Goal: Check status: Check status

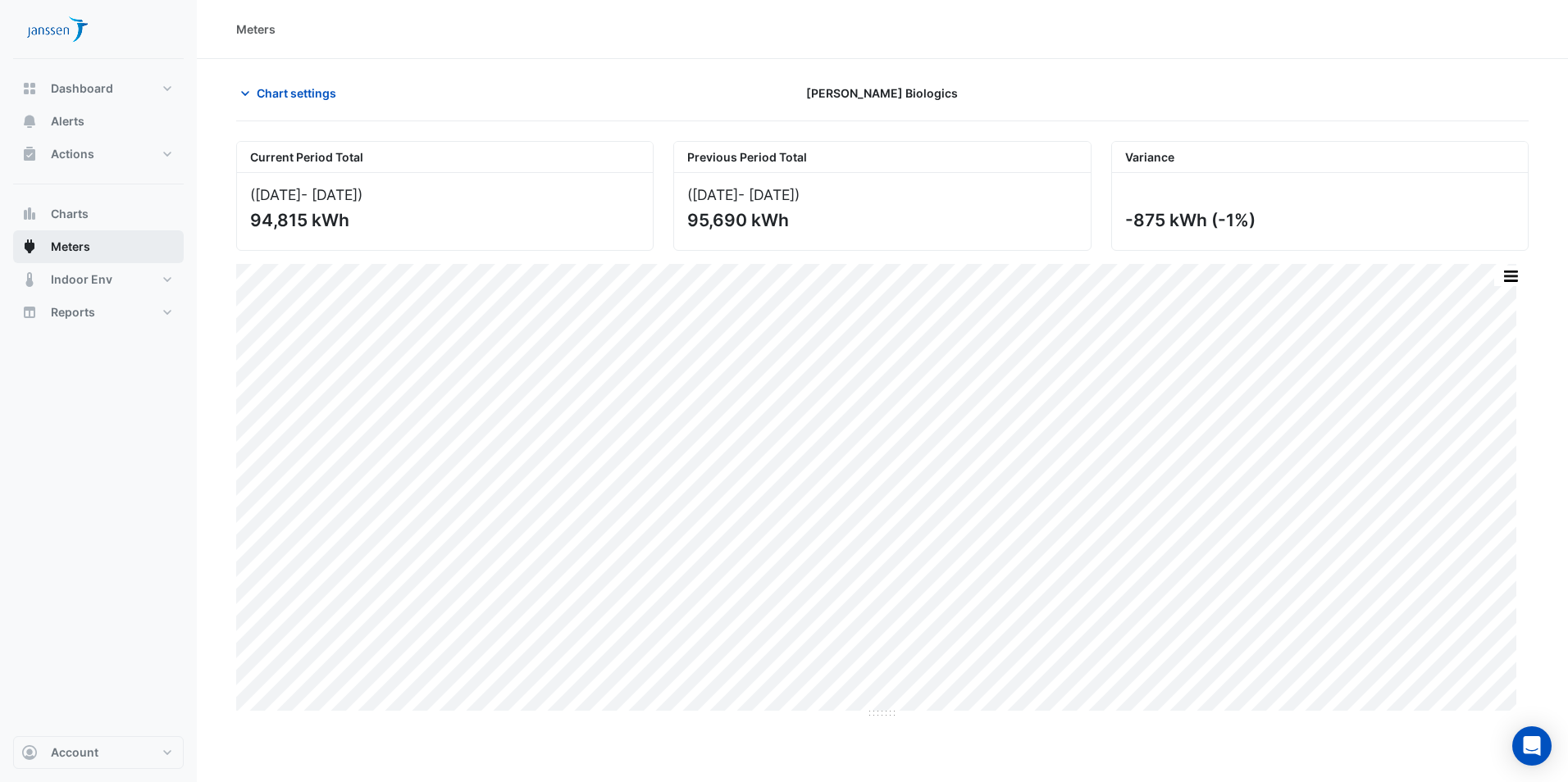
click at [80, 247] on span "Meters" at bounding box center [71, 247] width 40 height 16
click at [83, 239] on span "Meters" at bounding box center [71, 247] width 40 height 16
click at [260, 99] on span "Chart settings" at bounding box center [296, 92] width 80 height 17
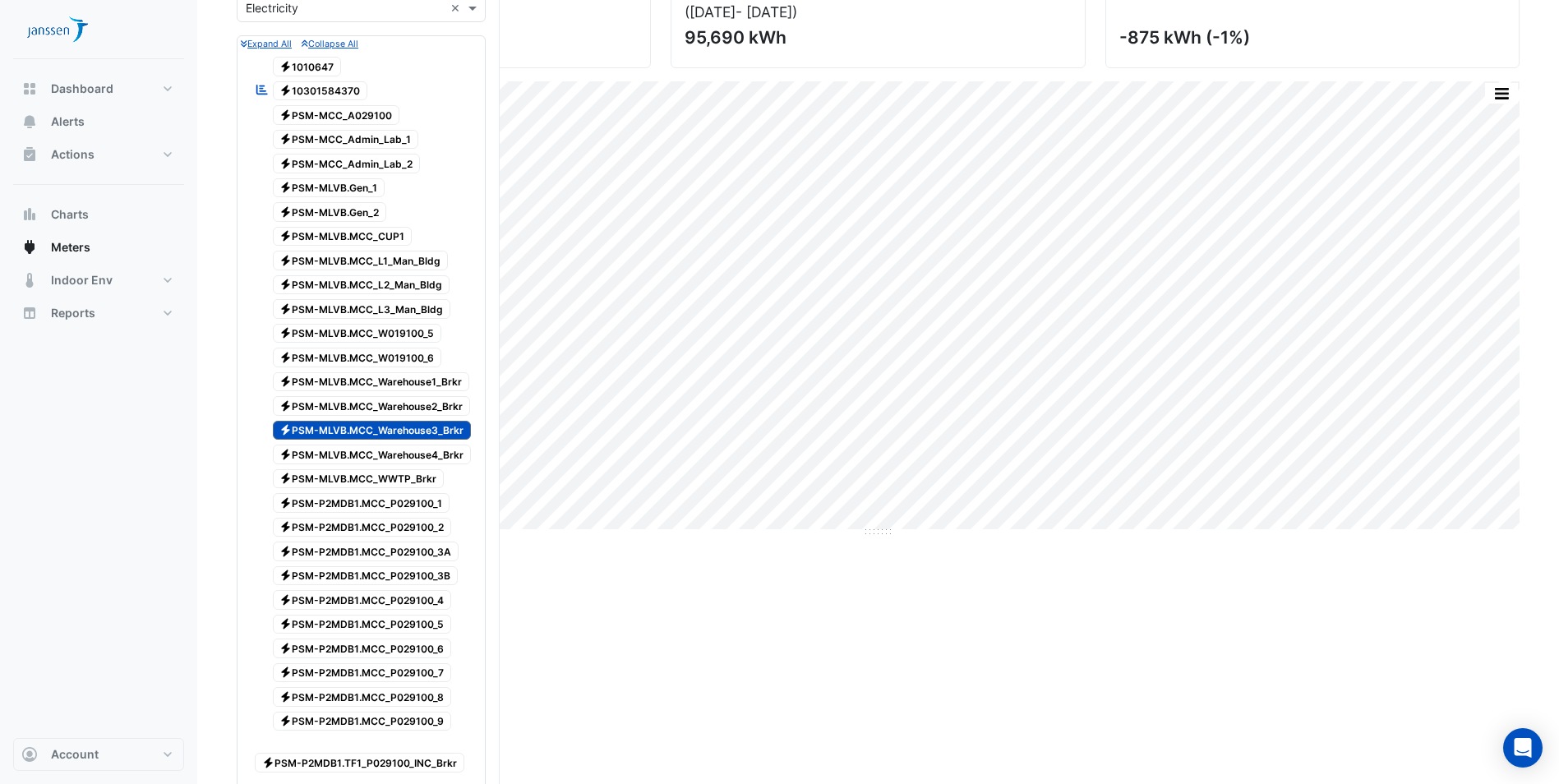
scroll to position [165, 0]
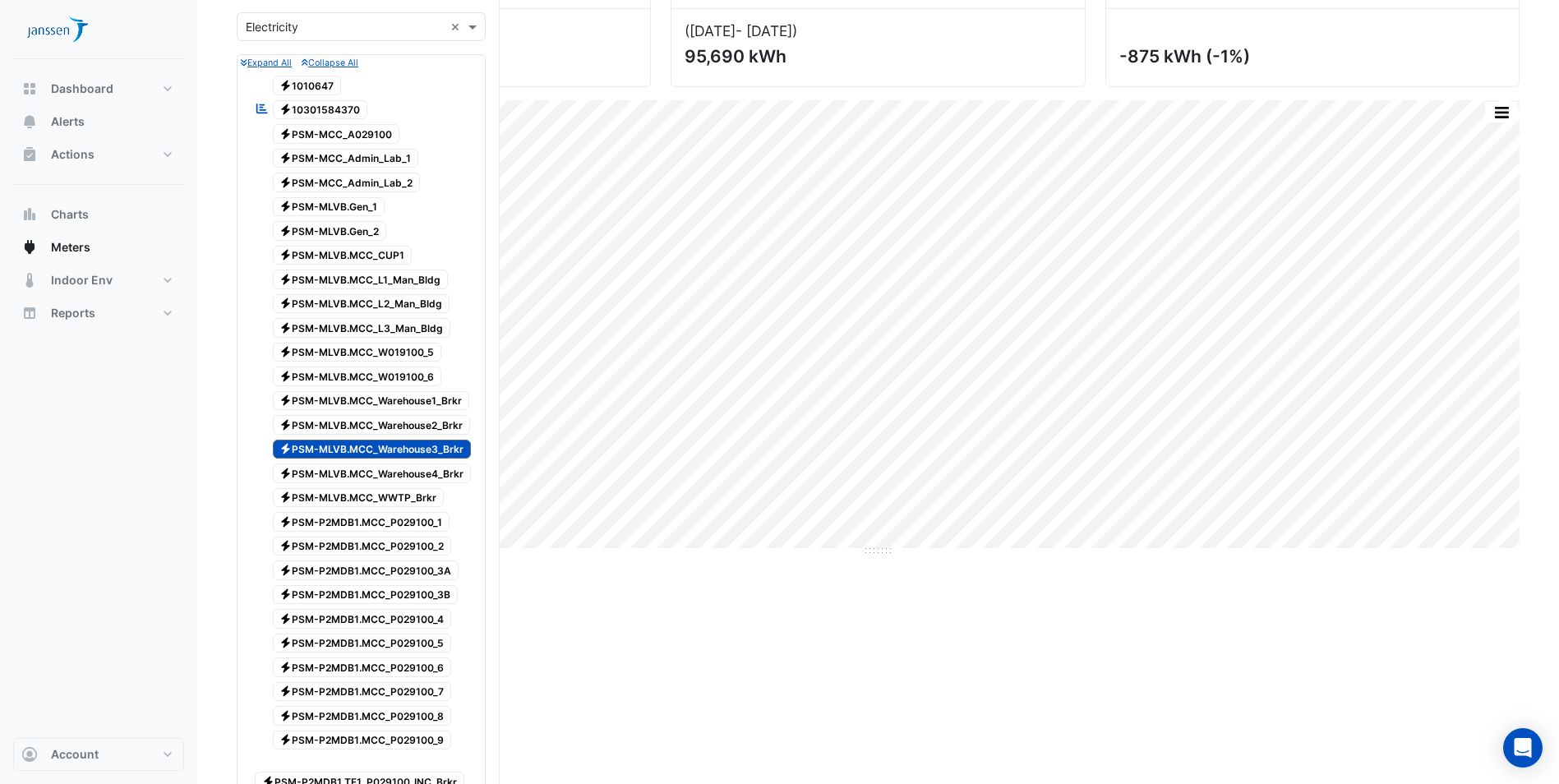
click at [354, 453] on span "Electricity PSM-MLVB.MCC_Warehouse3_Brkr" at bounding box center [372, 449] width 199 height 20
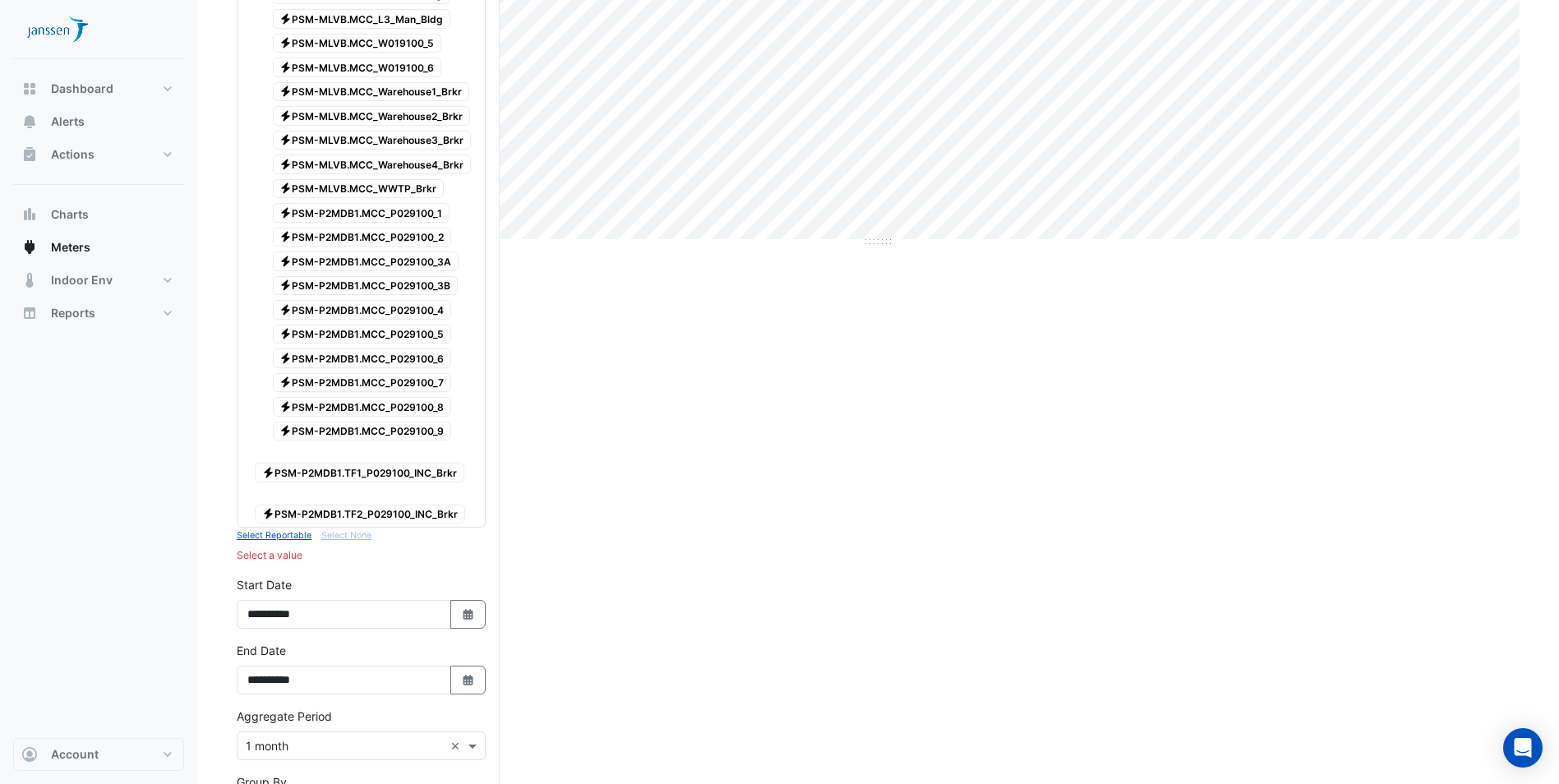
scroll to position [493, 0]
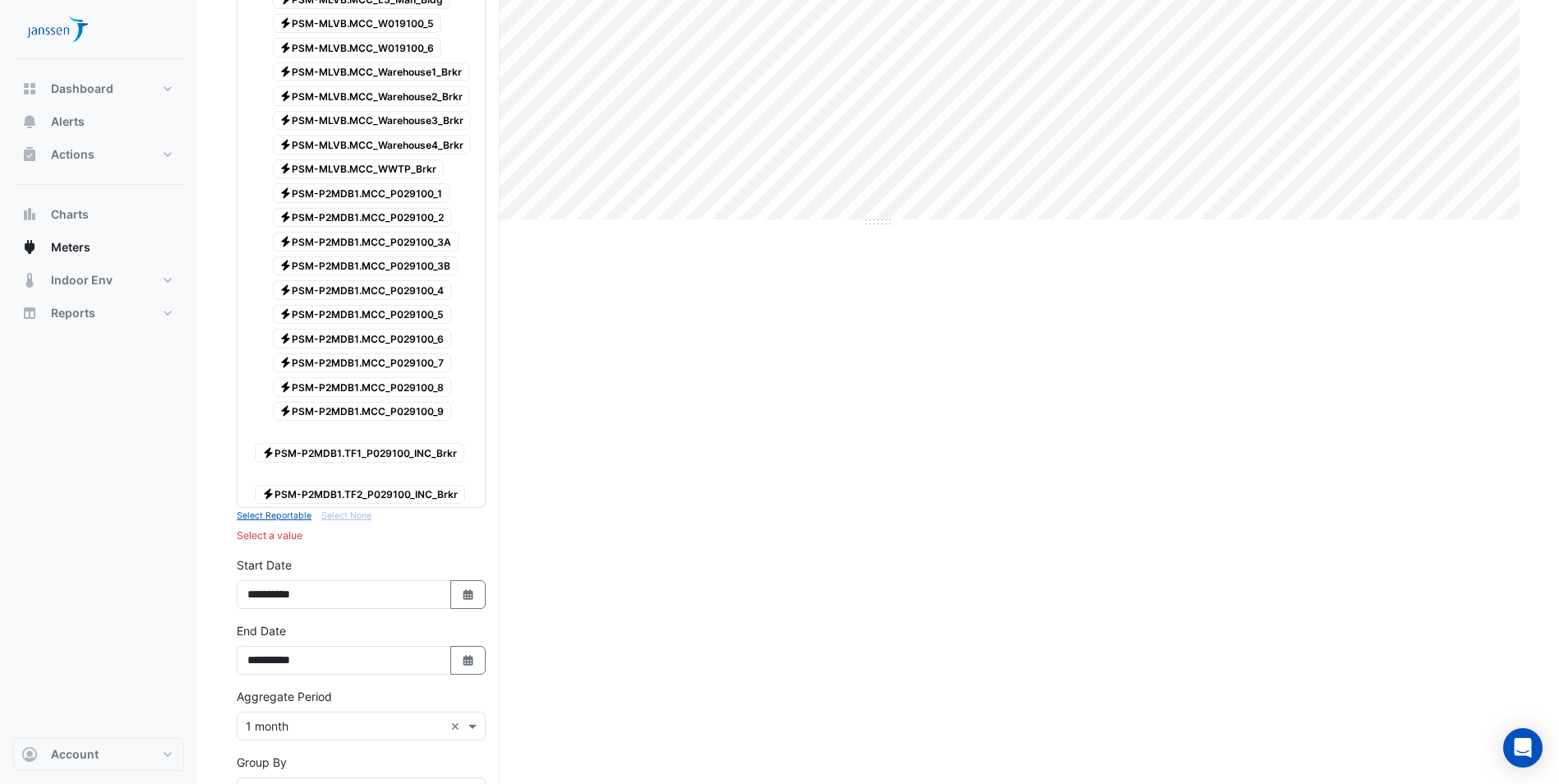
click at [365, 449] on span "Electricity PSM-P2MDB1.TF1_P029100_INC_Brkr" at bounding box center [359, 453] width 210 height 20
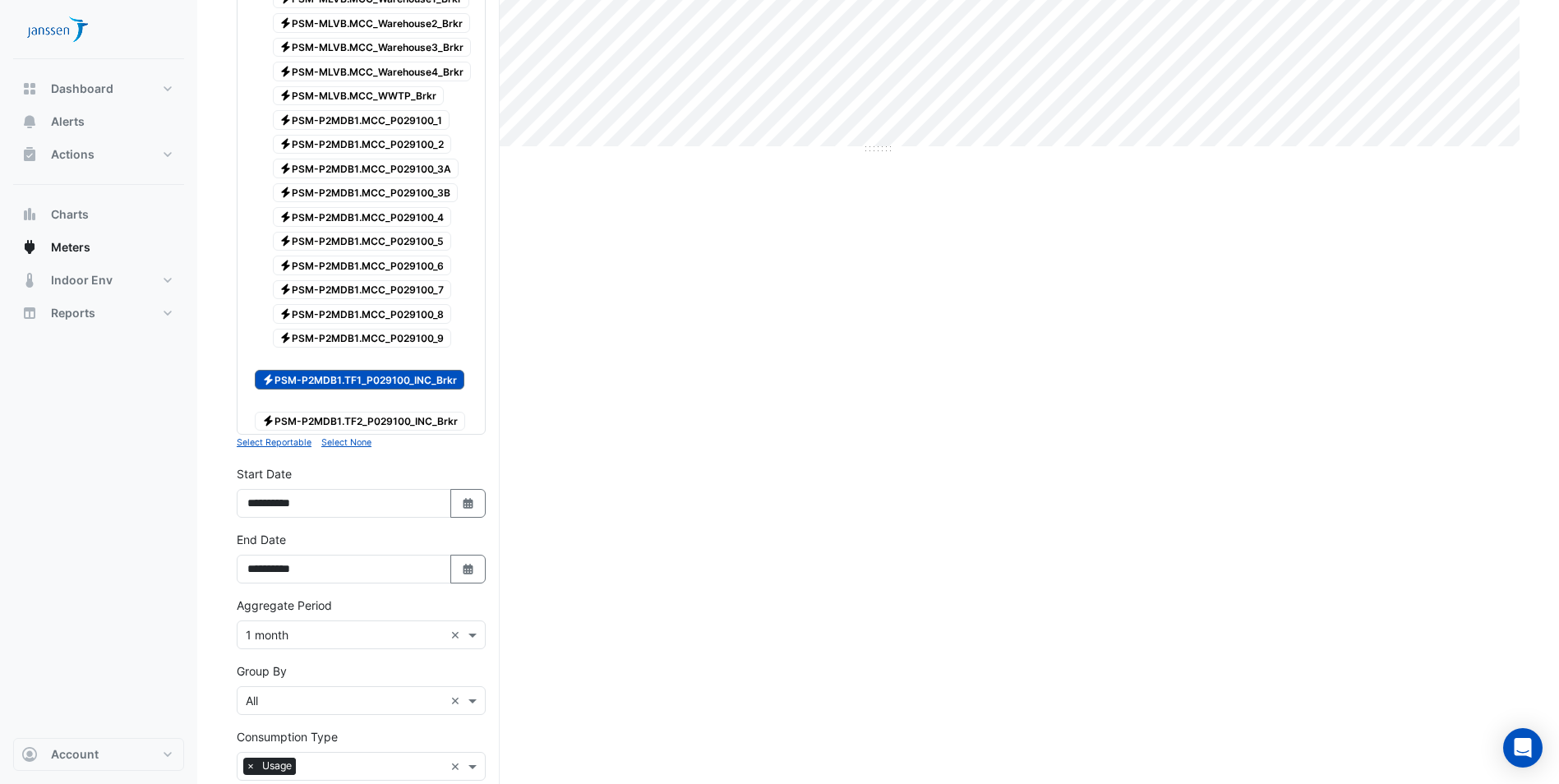
scroll to position [734, 0]
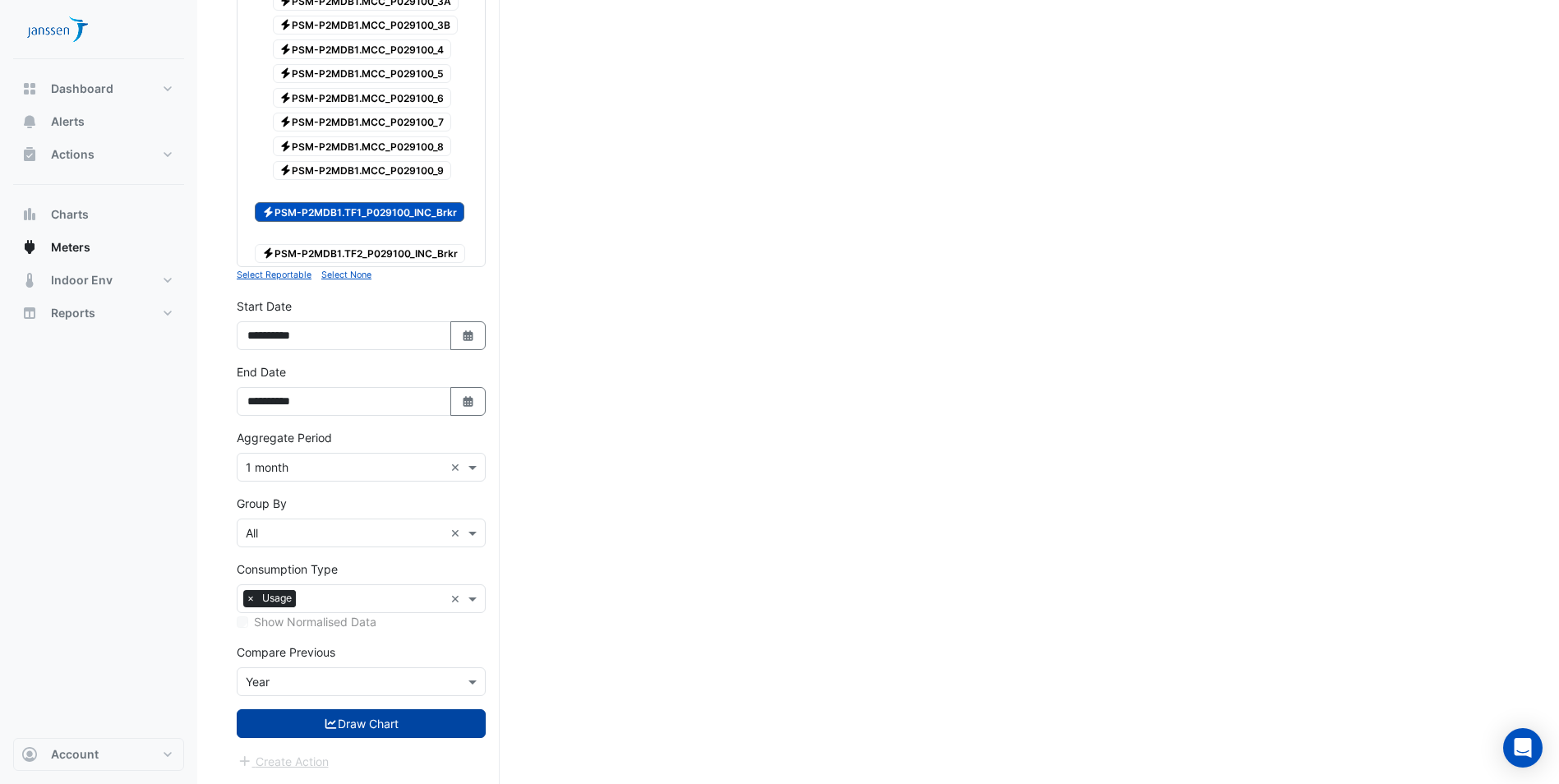
click at [416, 721] on button "Draw Chart" at bounding box center [361, 724] width 249 height 29
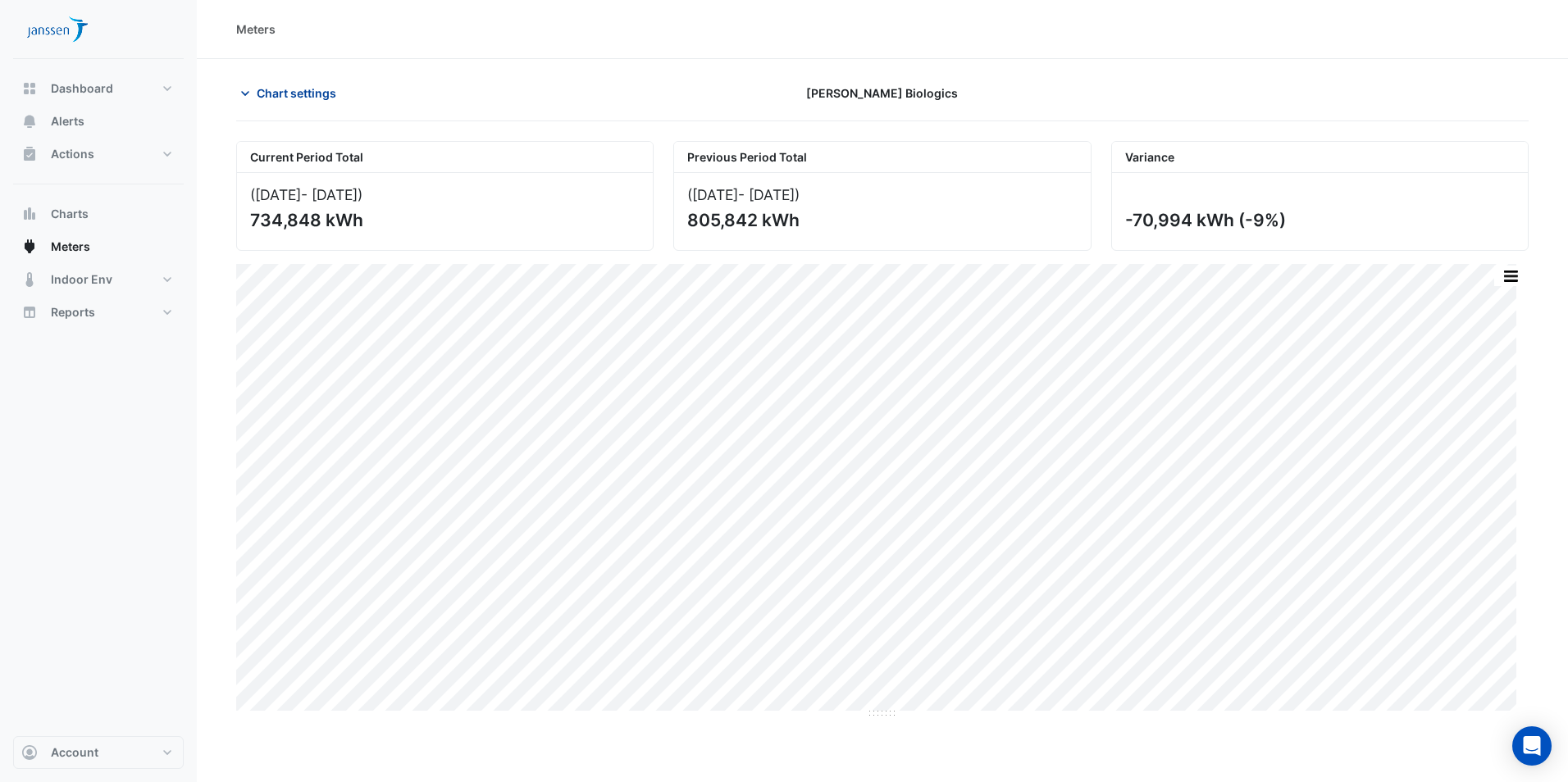
click at [253, 94] on button "Chart settings" at bounding box center [291, 93] width 110 height 29
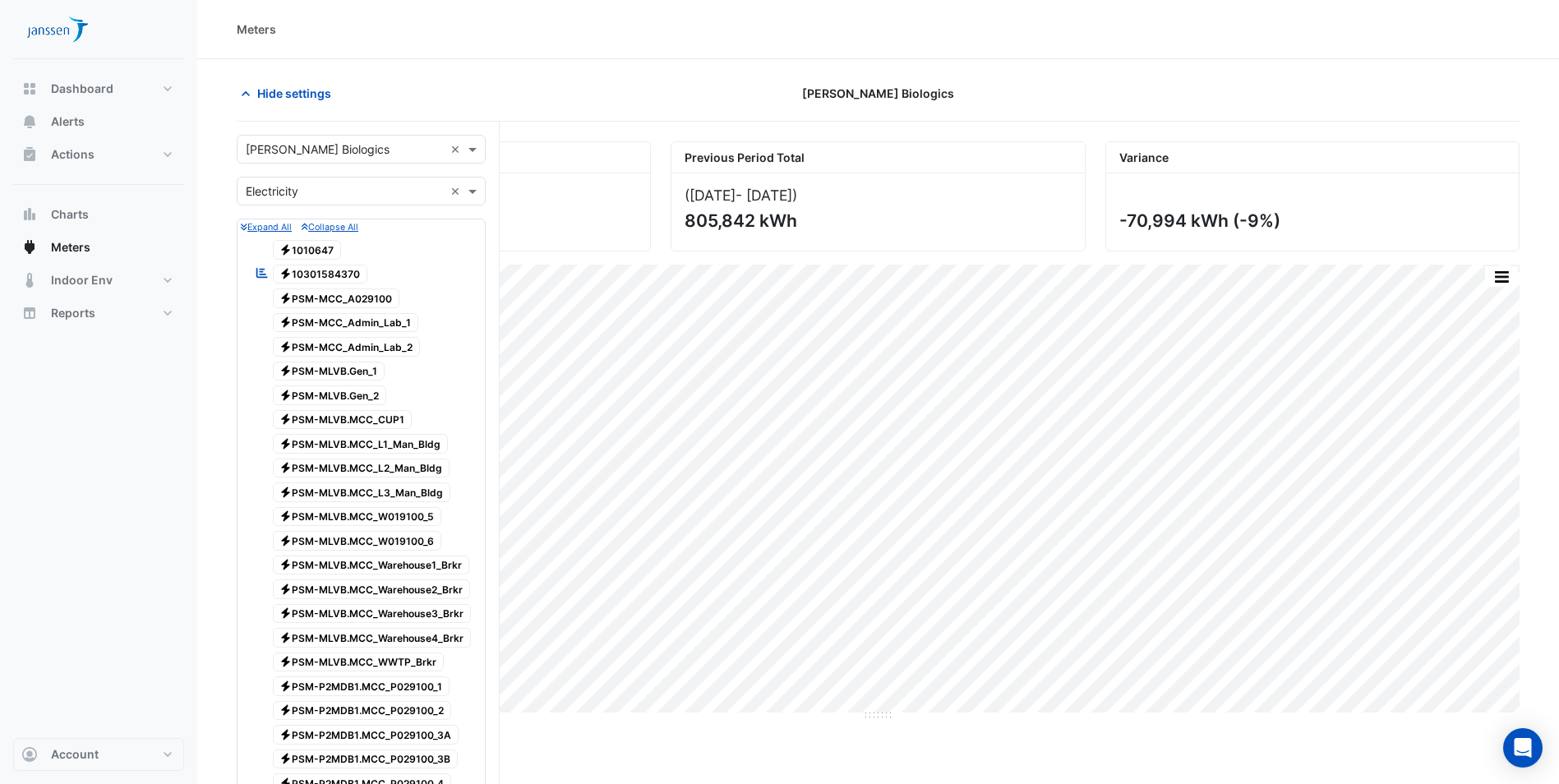
scroll to position [575, 0]
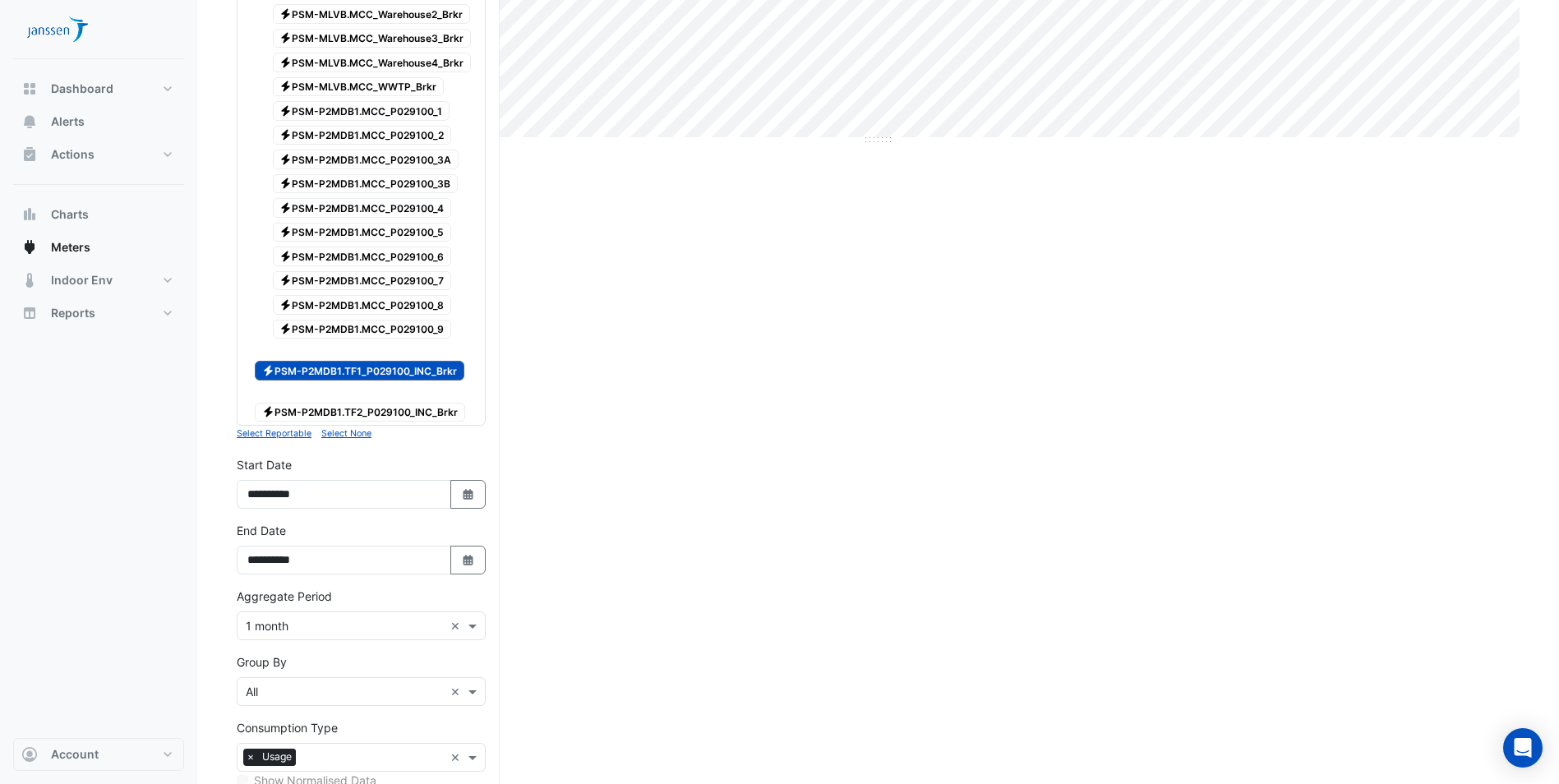
click at [400, 407] on span "Electricity PSM-P2MDB1.TF2_P029100_INC_Brkr" at bounding box center [360, 412] width 211 height 20
click at [392, 370] on span "Electricity PSM-P2MDB1.TF1_P029100_INC_Brkr" at bounding box center [359, 371] width 210 height 20
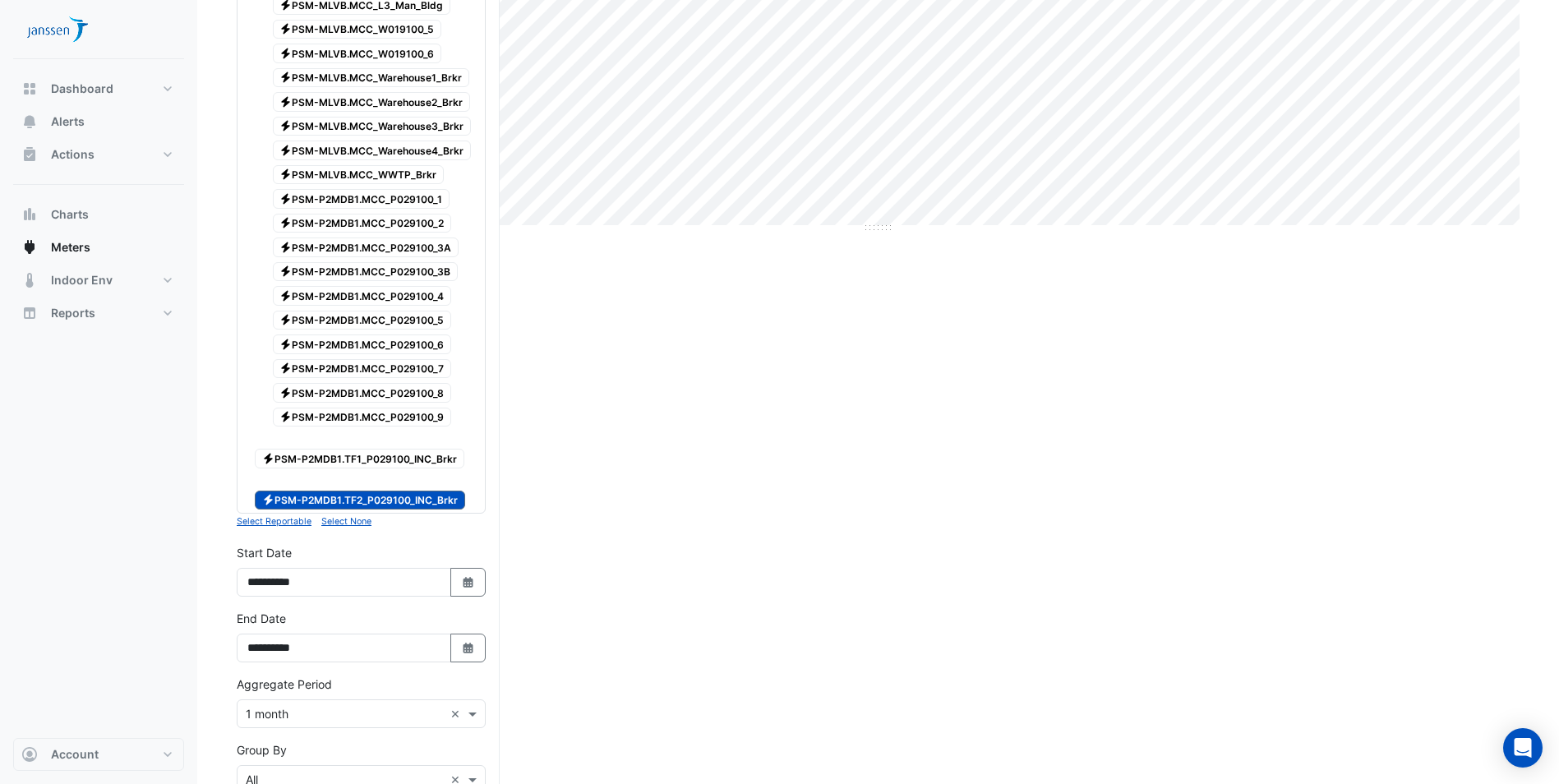
scroll to position [493, 0]
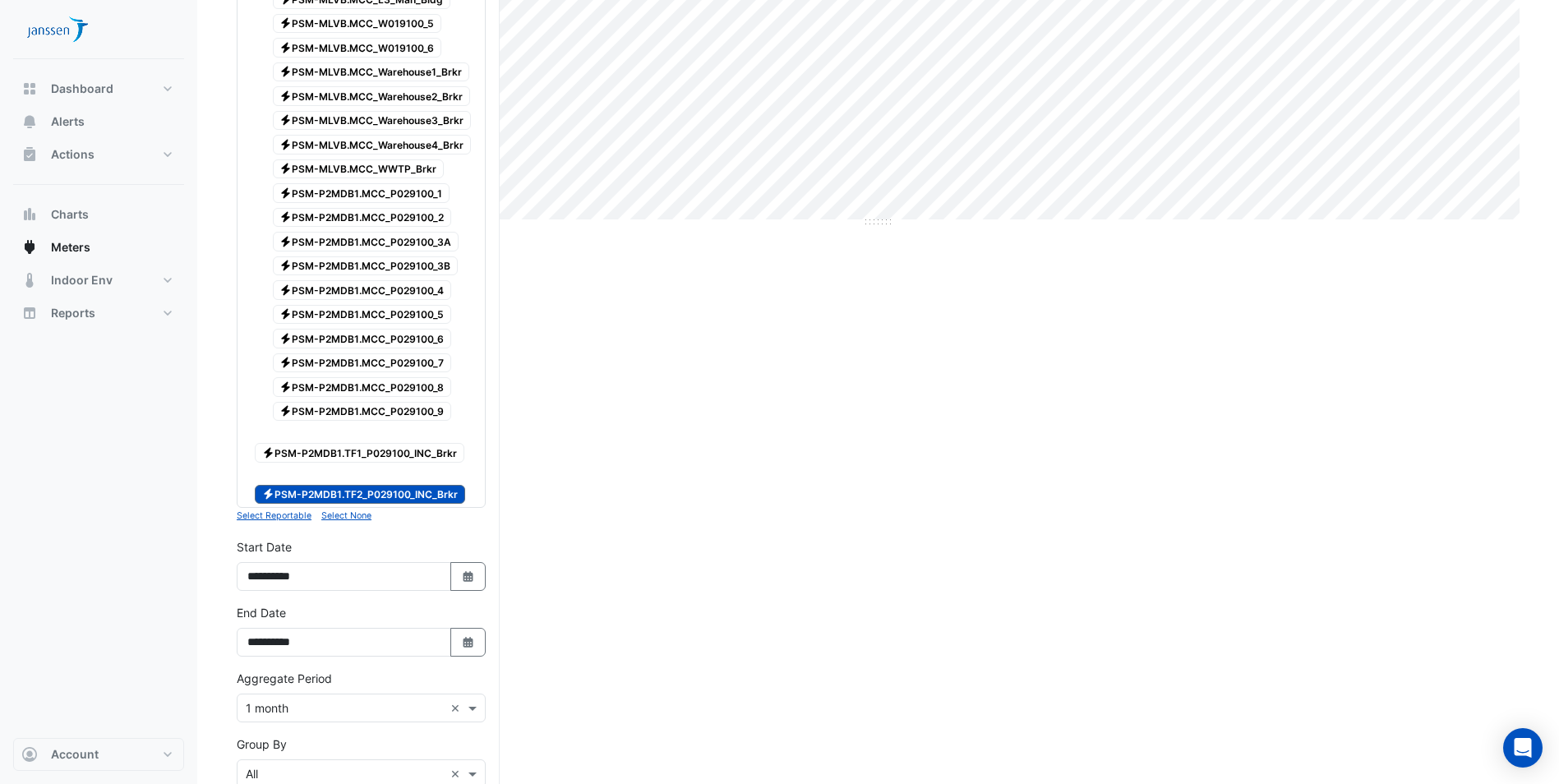
click at [432, 454] on span "Electricity PSM-P2MDB1.TF1_P029100_INC_Brkr" at bounding box center [359, 453] width 210 height 20
click at [412, 459] on span "Electricity PSM-P2MDB1.TF1_P029100_INC_Brkr" at bounding box center [359, 453] width 210 height 20
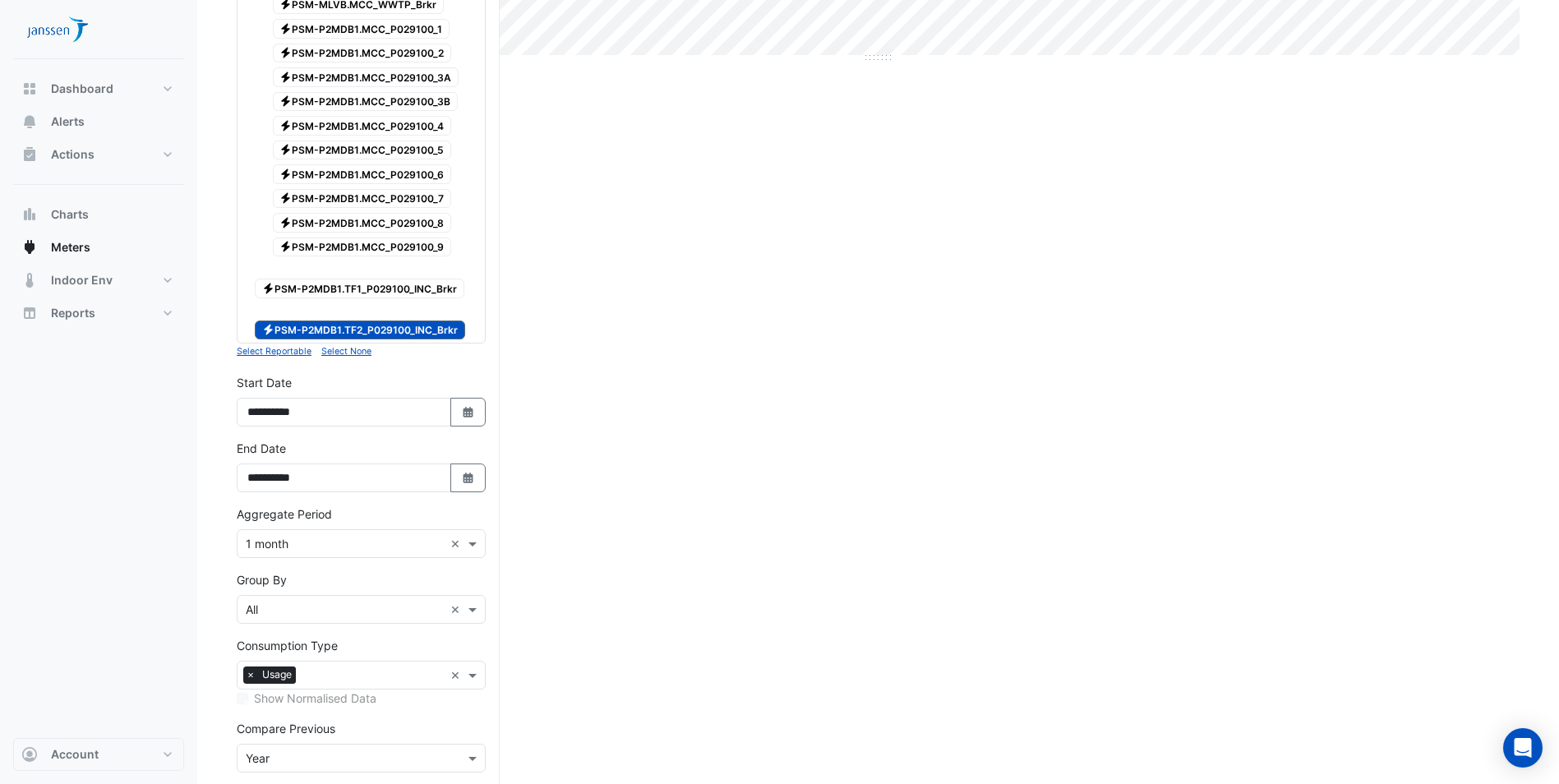
scroll to position [734, 0]
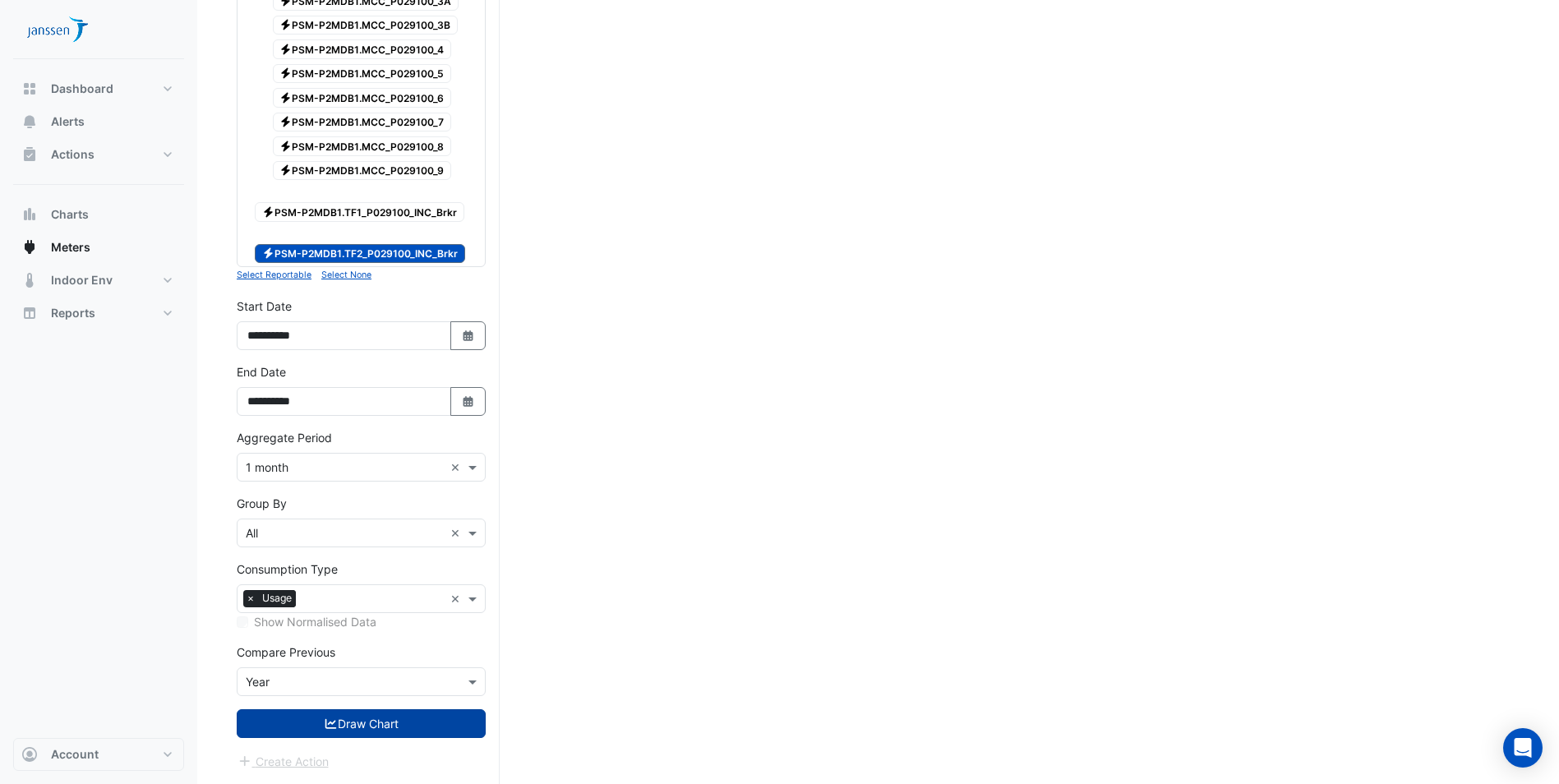
click at [411, 721] on button "Draw Chart" at bounding box center [361, 724] width 249 height 29
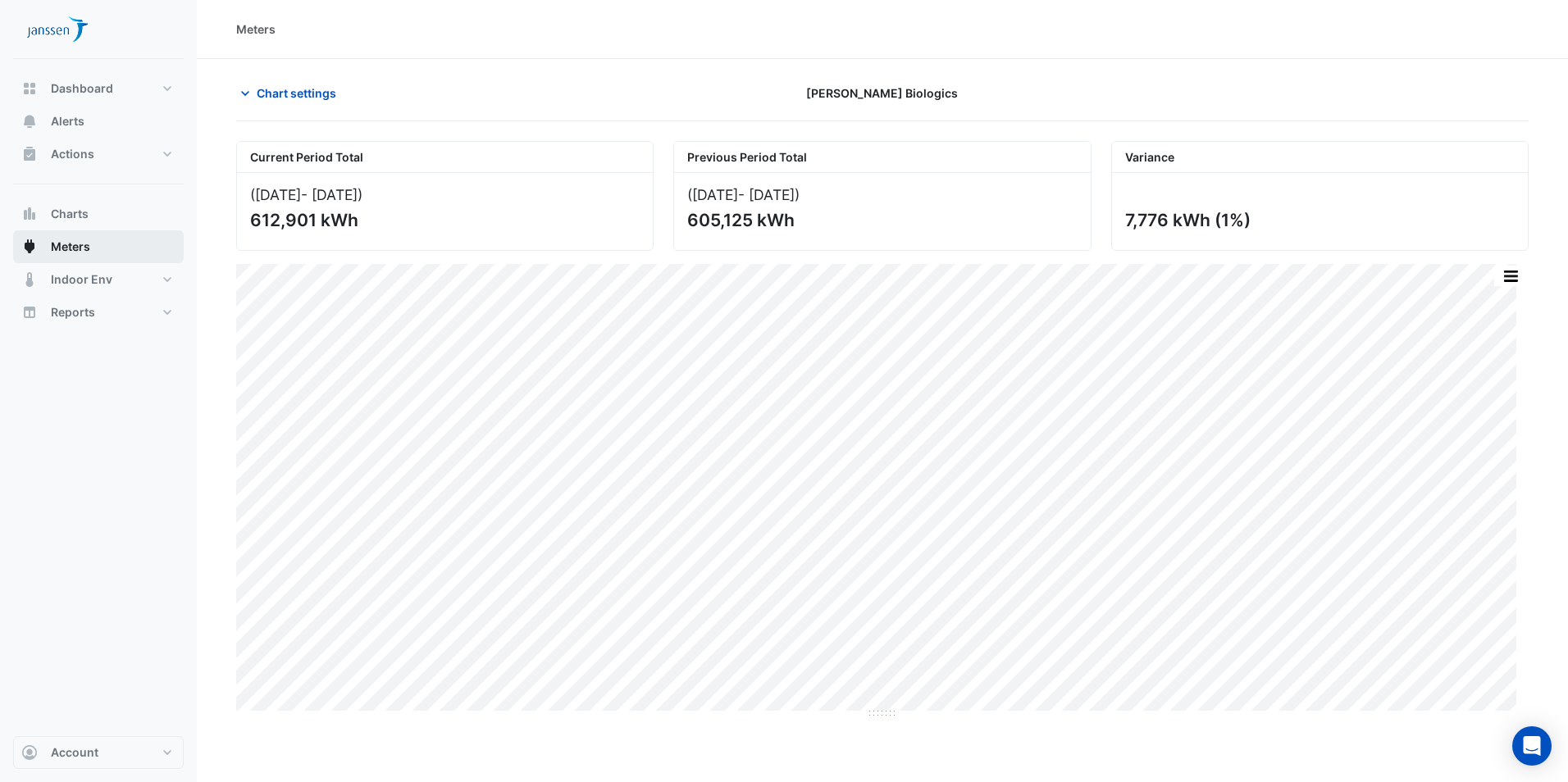
click at [94, 244] on button "Meters" at bounding box center [99, 247] width 171 height 33
click at [310, 90] on span "Chart settings" at bounding box center [296, 92] width 80 height 17
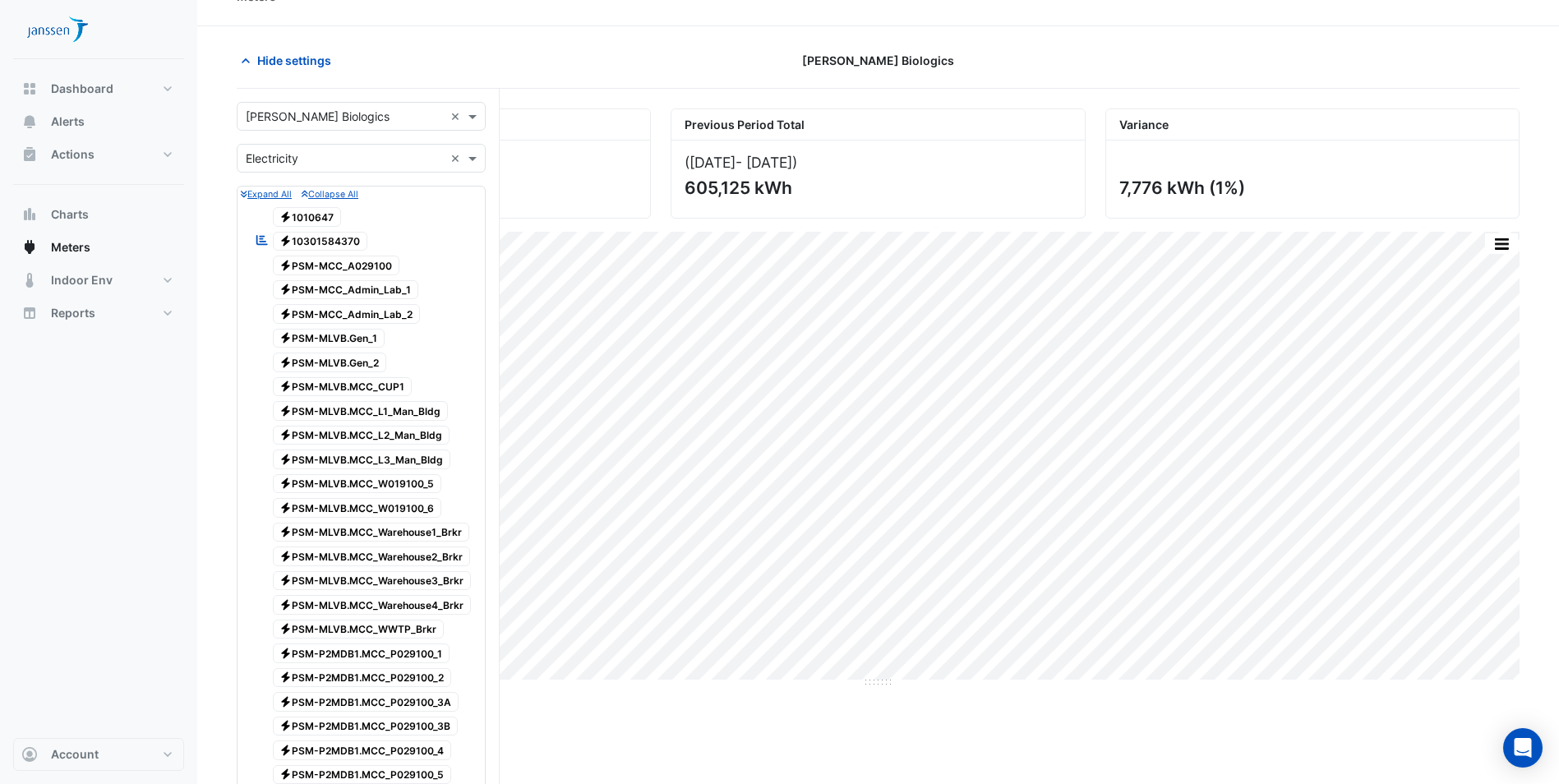
scroll to position [575, 0]
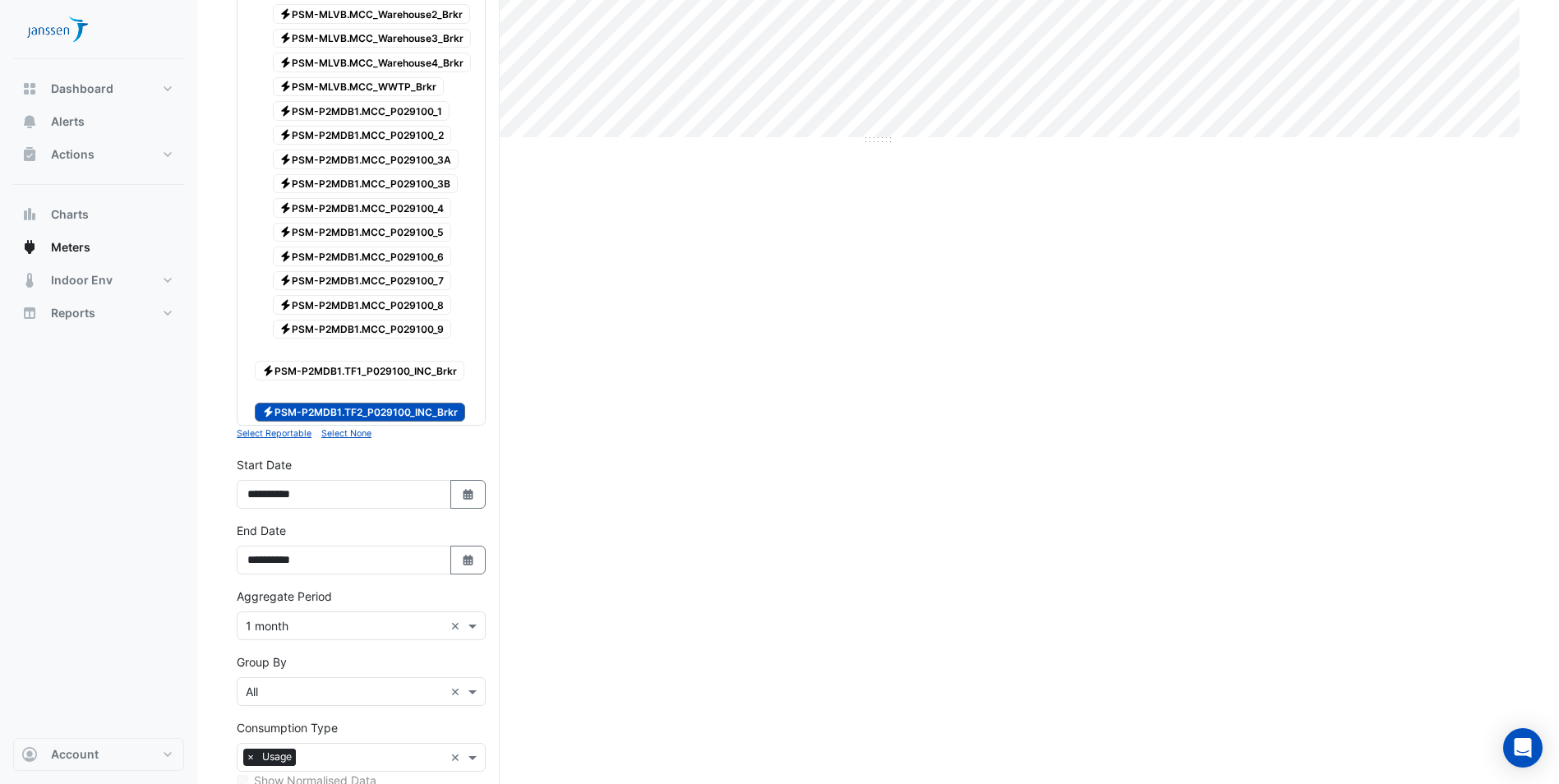
click at [320, 364] on span "Electricity PSM-P2MDB1.TF1_P029100_INC_Brkr" at bounding box center [359, 371] width 210 height 20
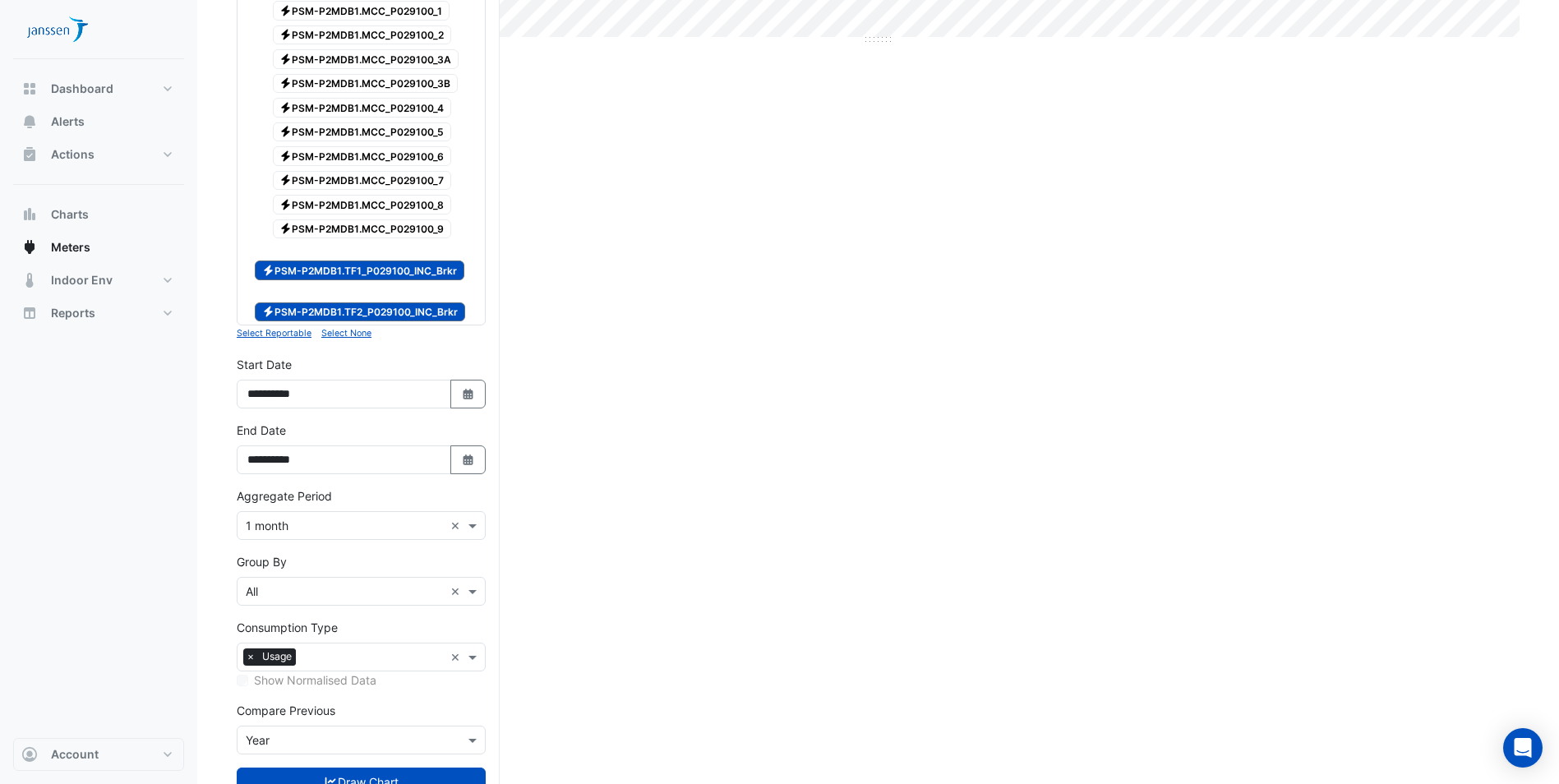
scroll to position [734, 0]
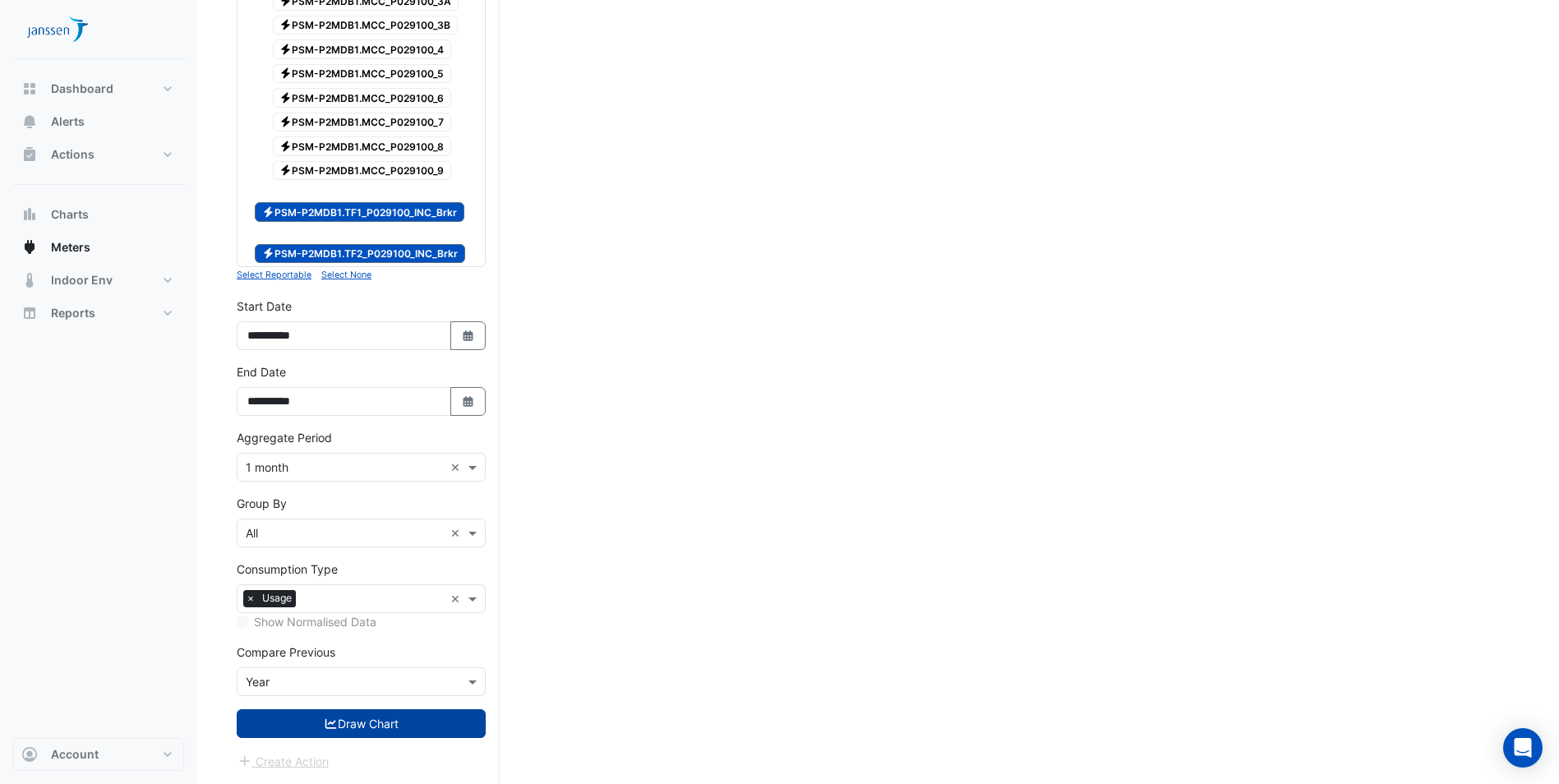
click at [364, 723] on button "Draw Chart" at bounding box center [361, 724] width 249 height 29
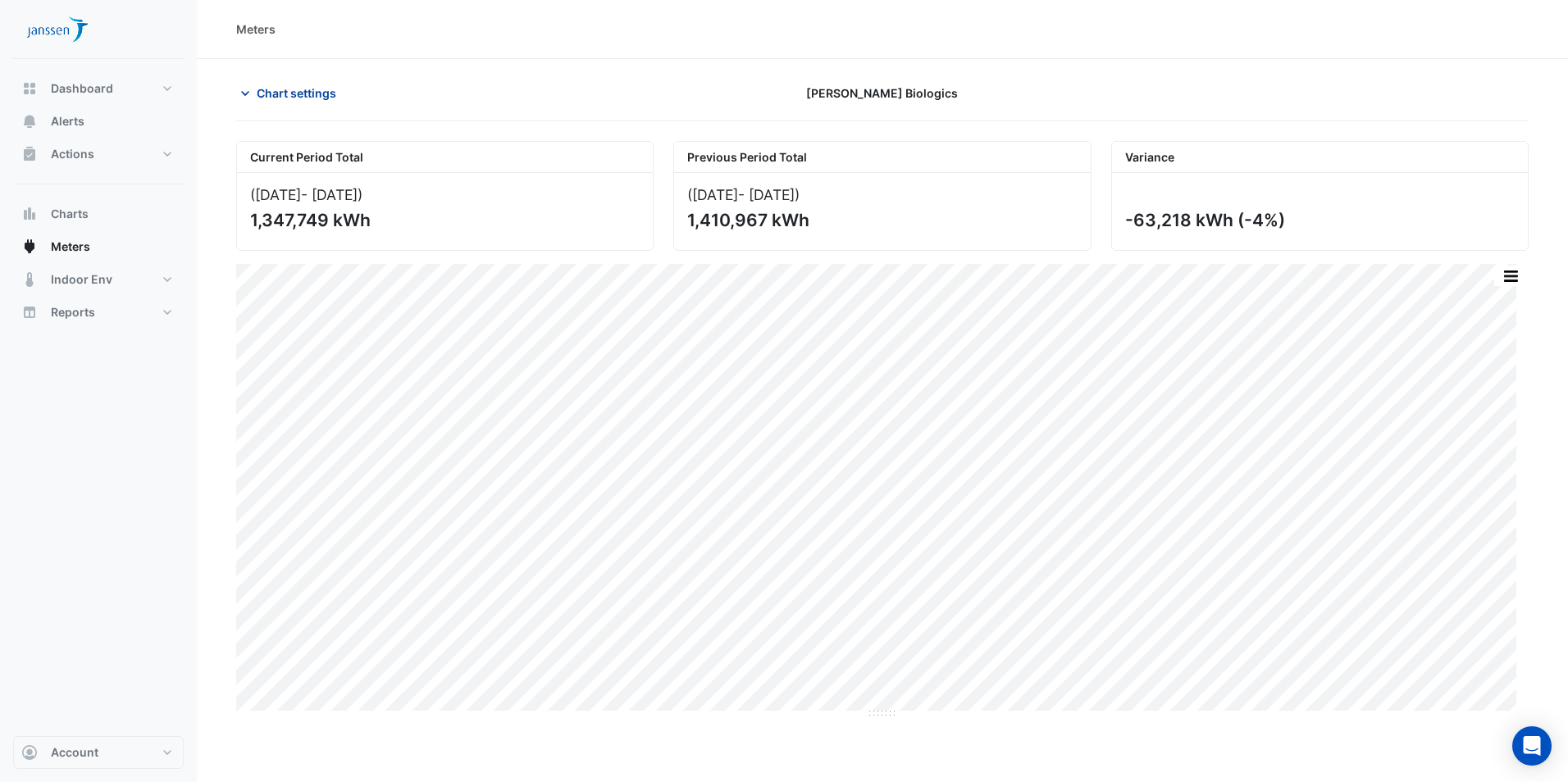
click at [273, 92] on span "Chart settings" at bounding box center [296, 92] width 80 height 17
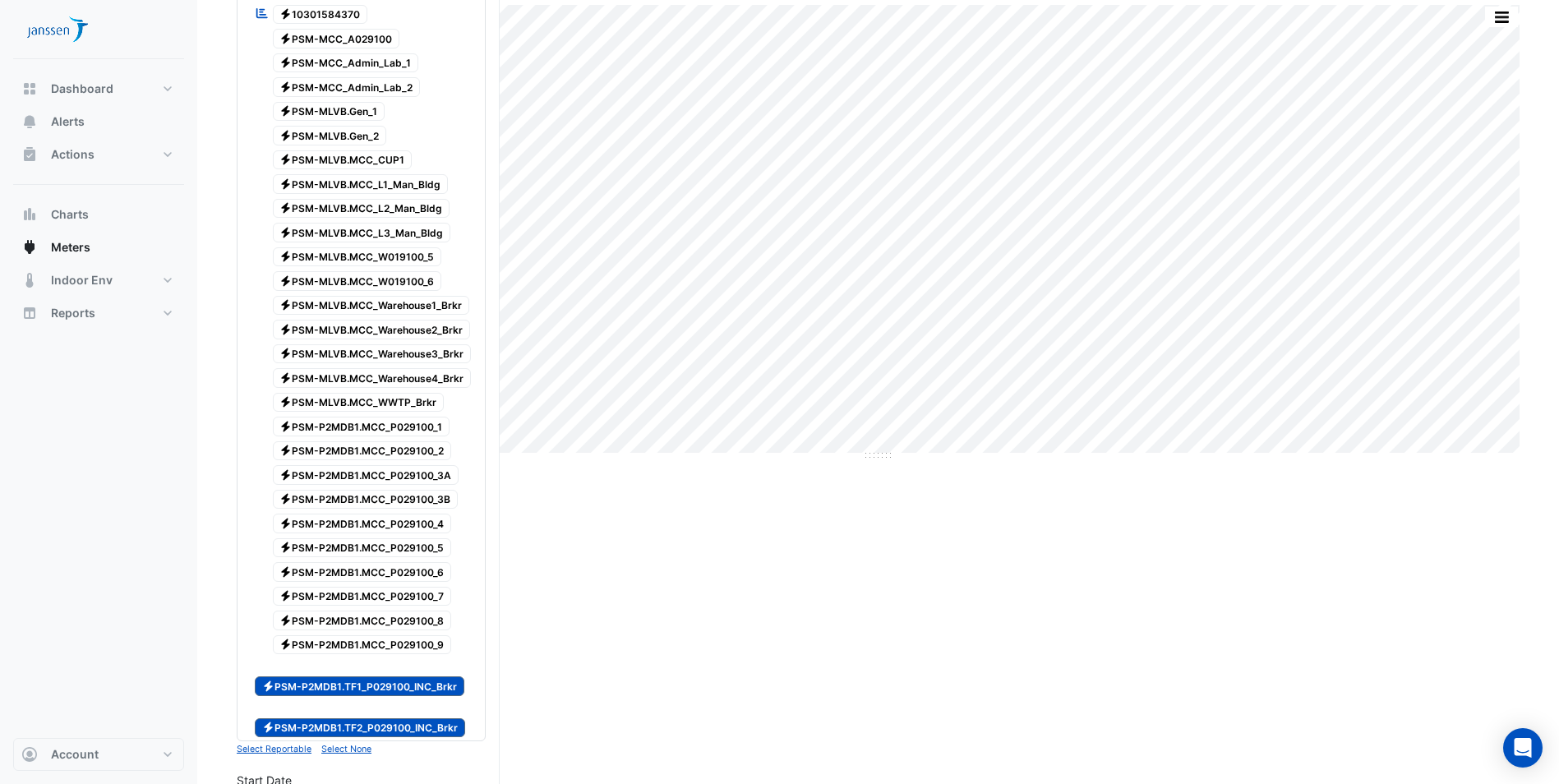
scroll to position [247, 0]
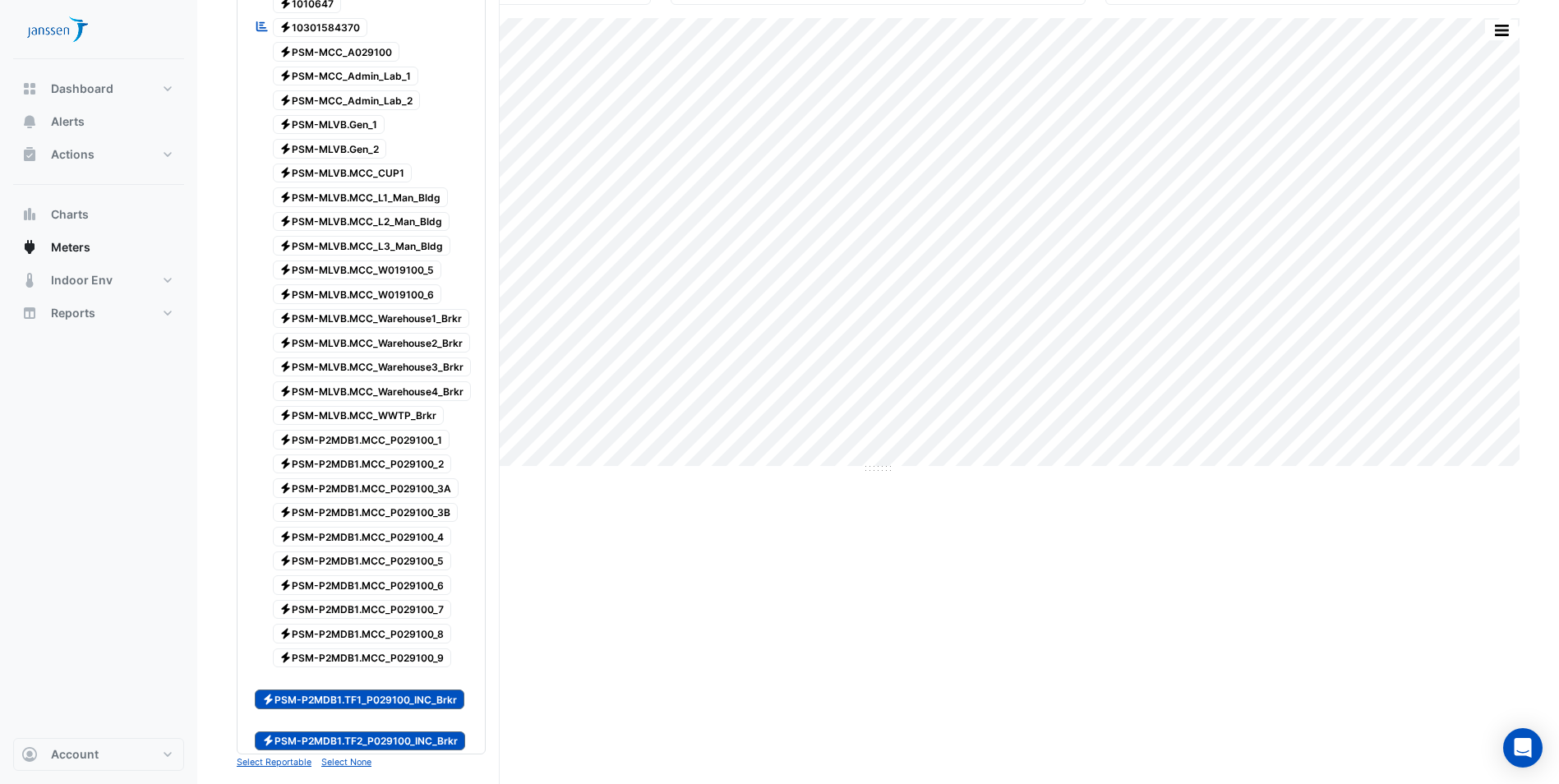
click at [344, 699] on span "Electricity PSM-P2MDB1.TF1_P029100_INC_Brkr" at bounding box center [359, 699] width 210 height 20
click at [356, 742] on span "Electricity PSM-P2MDB1.TF2_P029100_INC_Brkr" at bounding box center [360, 742] width 211 height 20
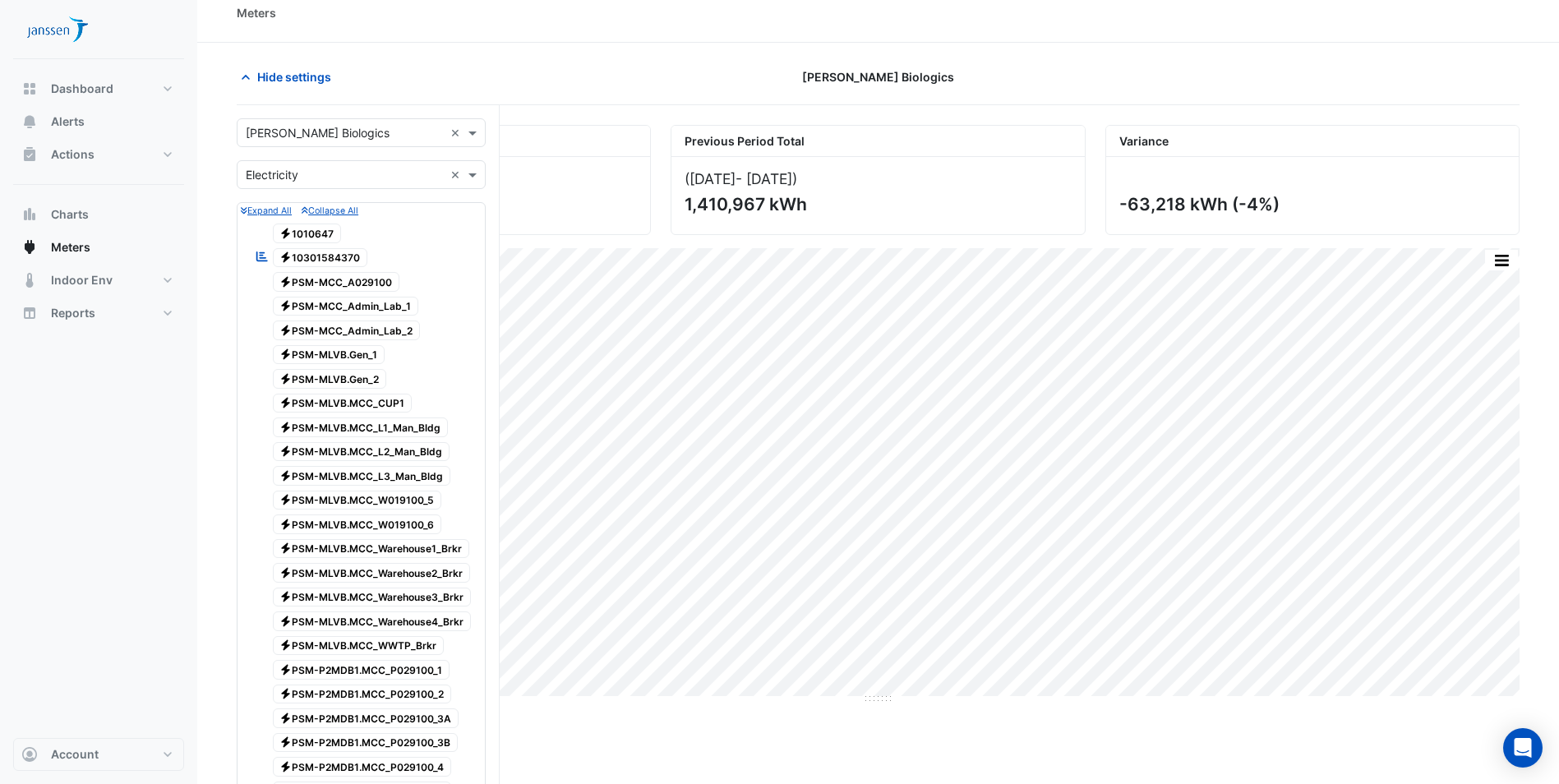
scroll to position [0, 0]
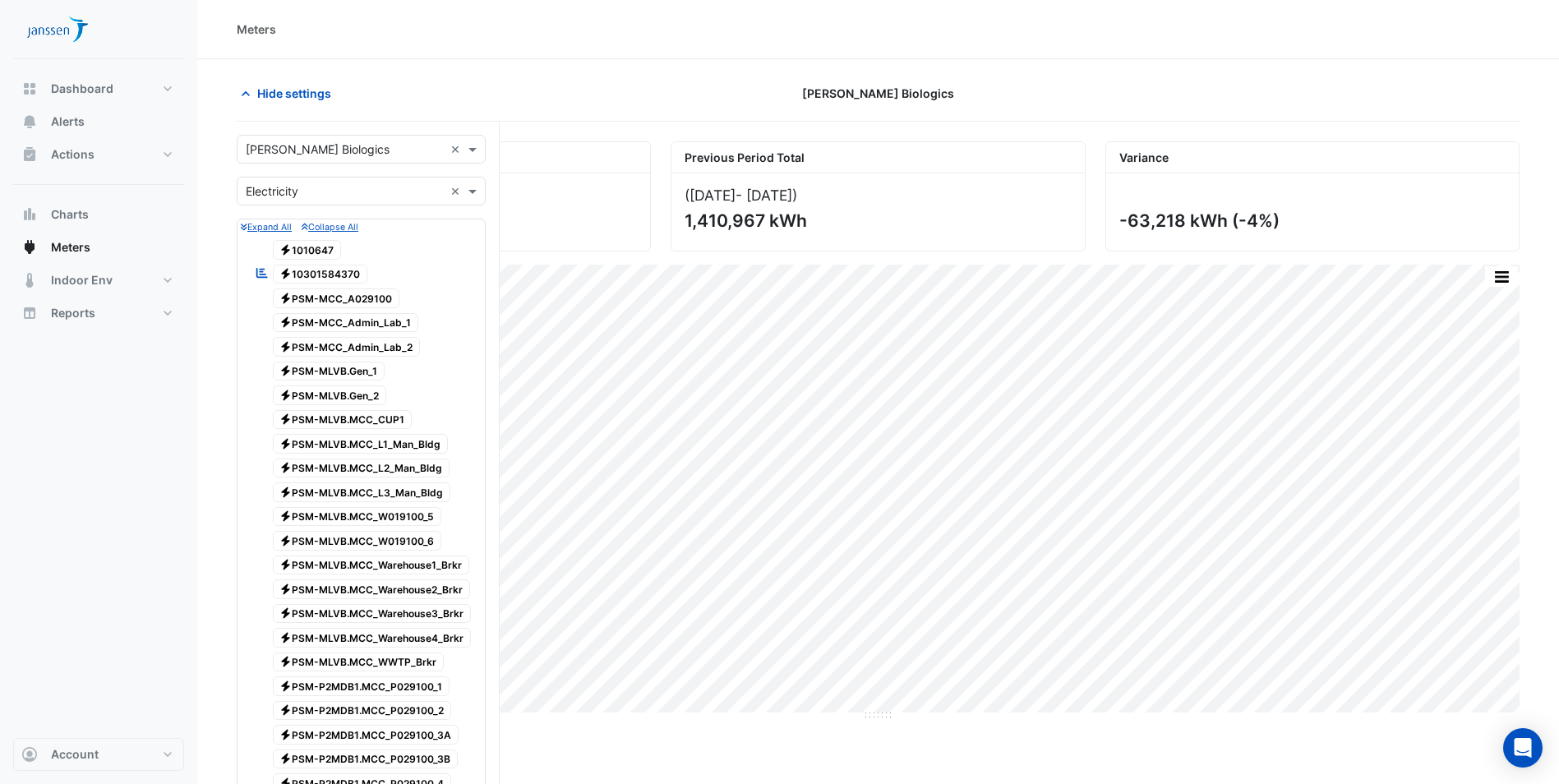
click at [321, 252] on span "Electricity 1010647" at bounding box center [307, 250] width 69 height 20
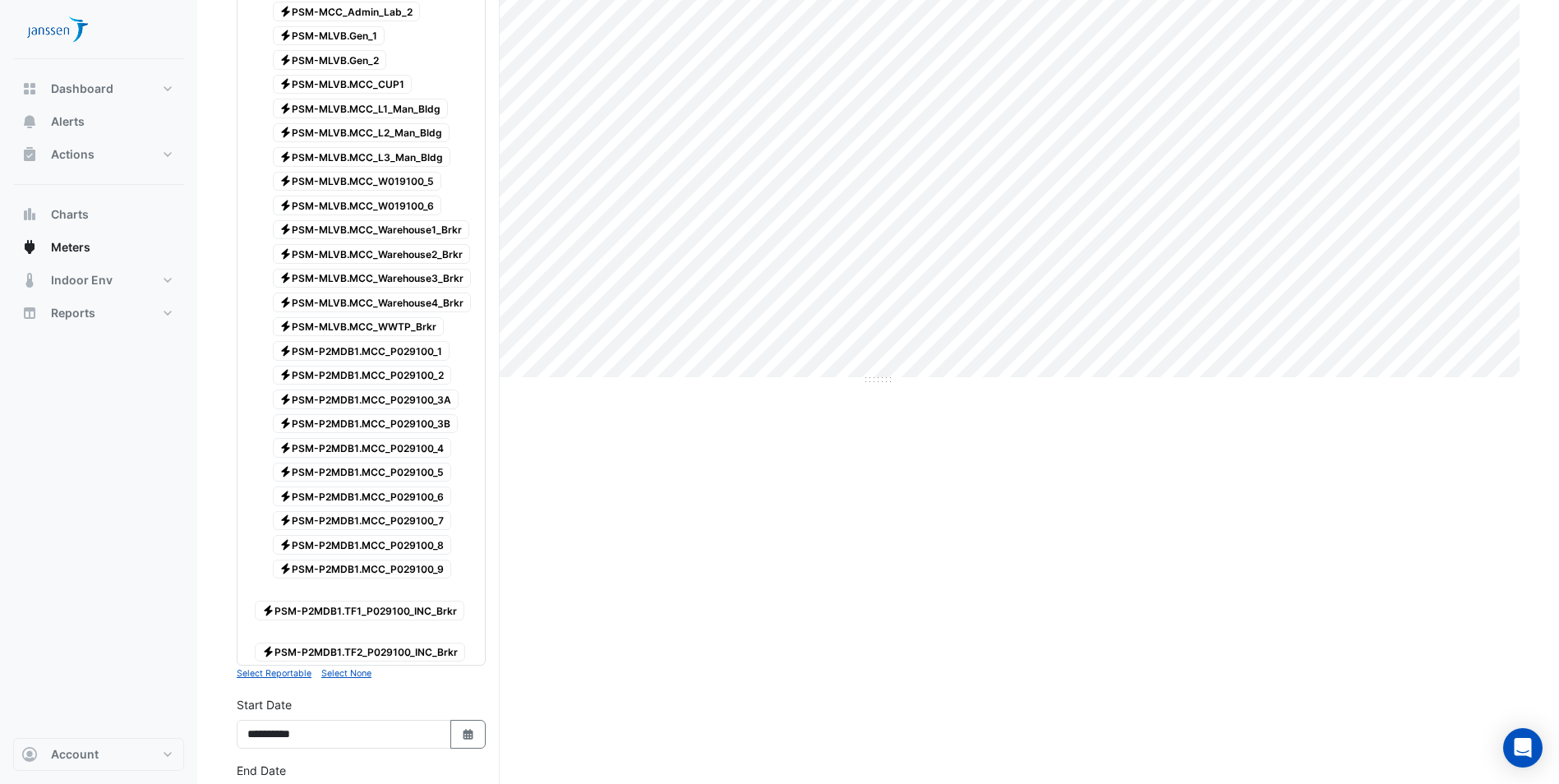
scroll to position [657, 0]
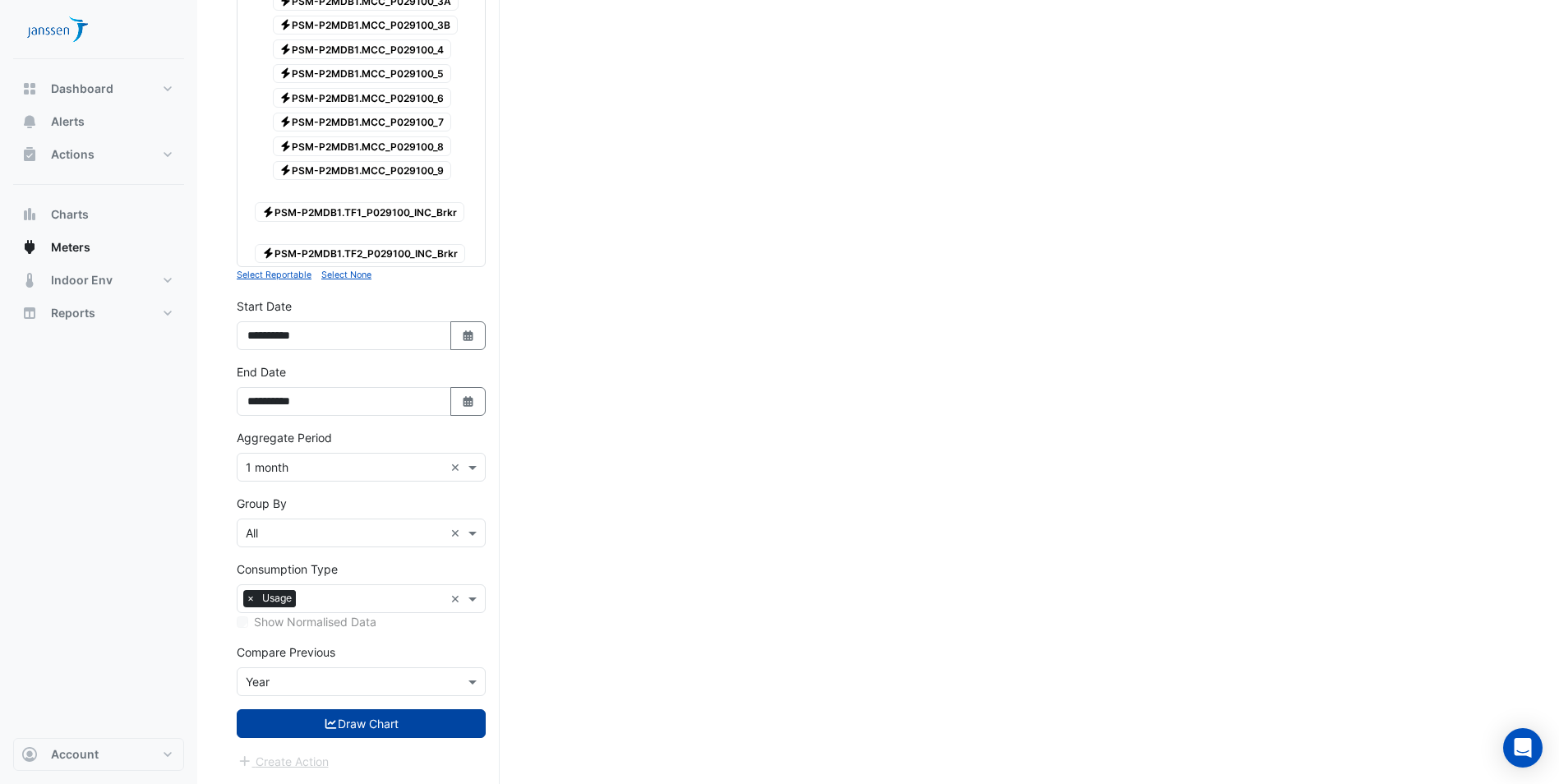
click at [284, 725] on button "Draw Chart" at bounding box center [361, 724] width 249 height 29
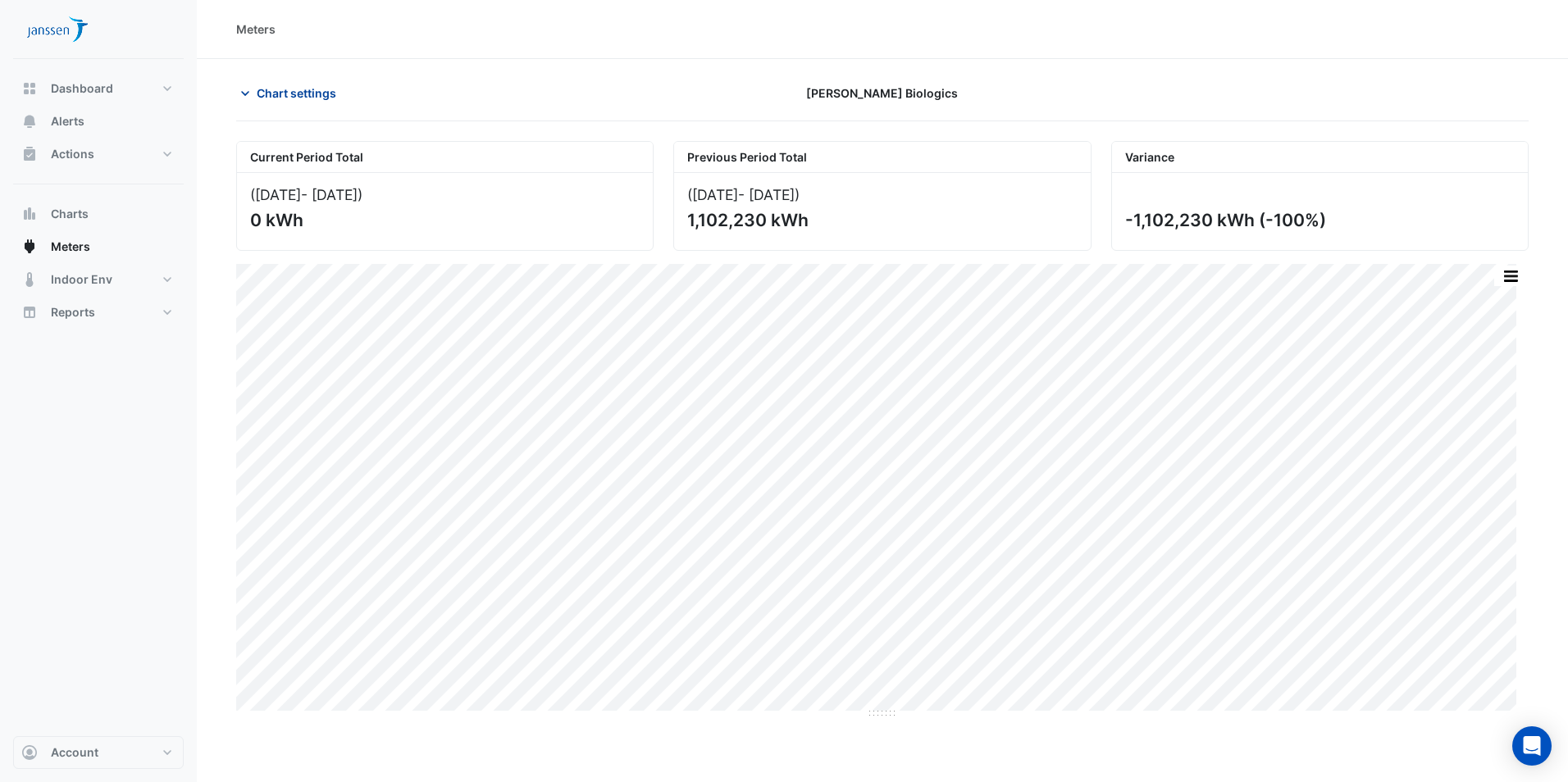
click at [275, 91] on span "Chart settings" at bounding box center [296, 92] width 80 height 17
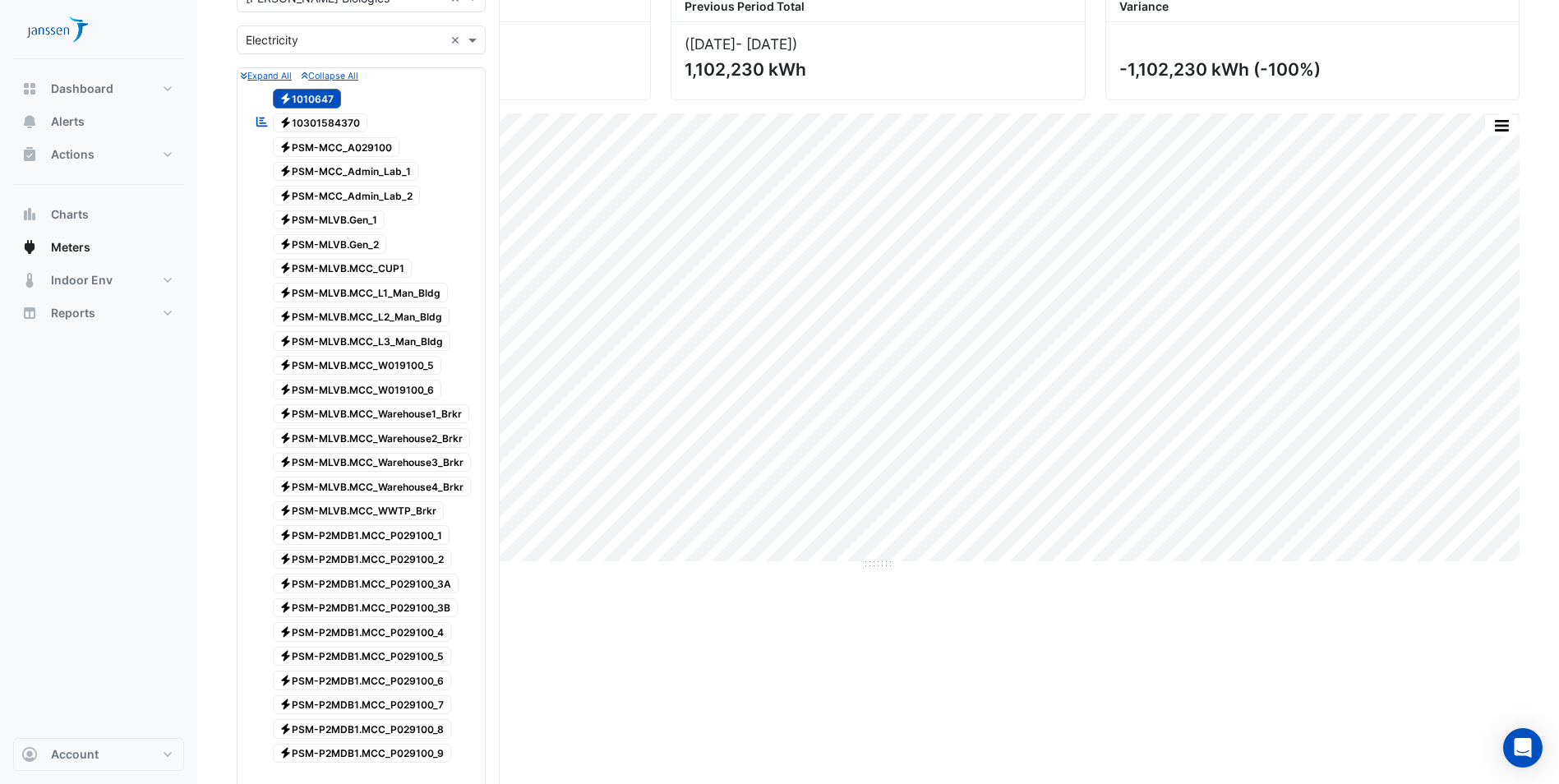
scroll to position [165, 0]
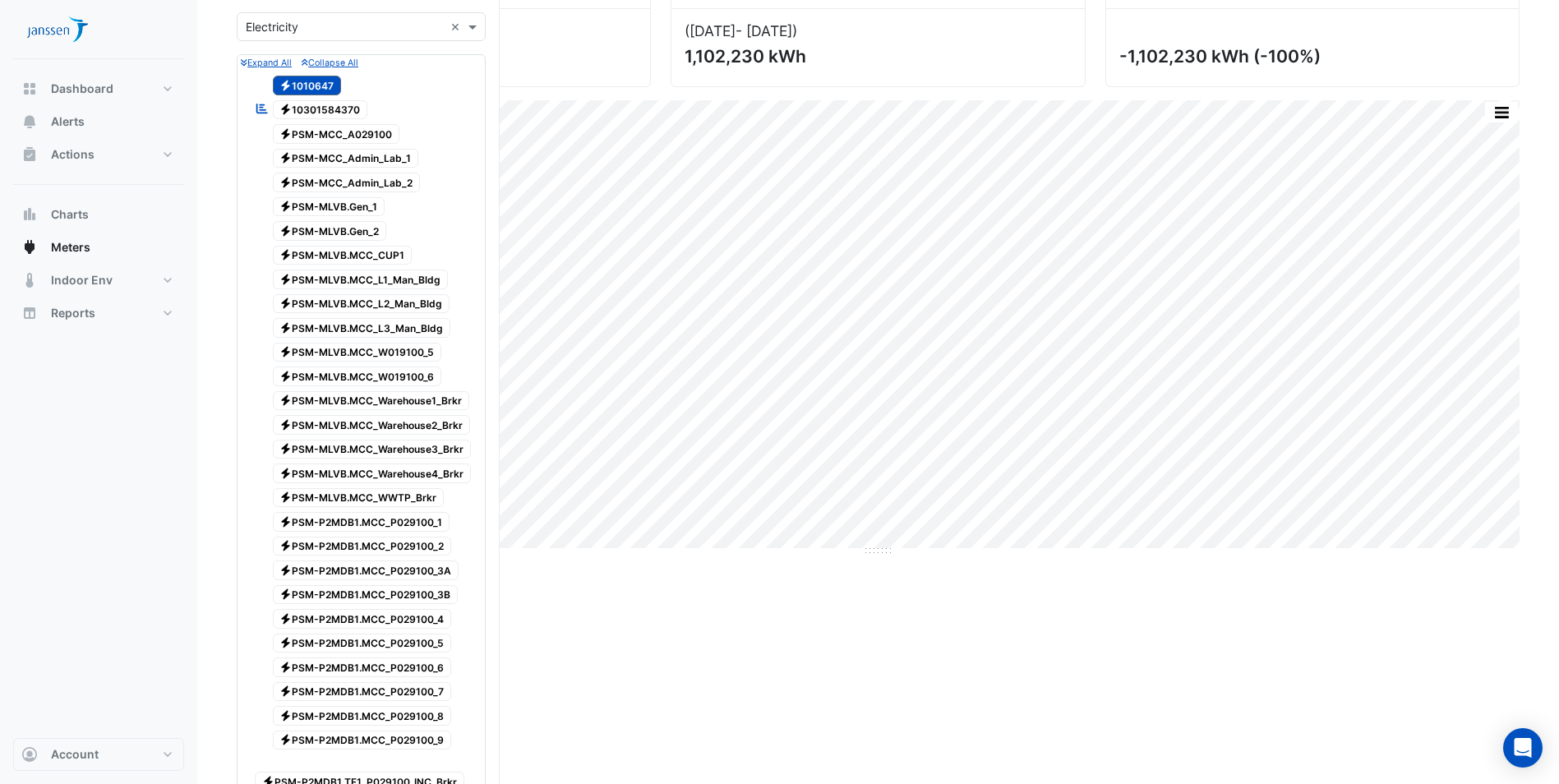
click at [349, 206] on span "Electricity PSM-MLVB.Gen_1" at bounding box center [329, 207] width 113 height 20
click at [332, 135] on span "Electricity PSM-MCC_A029100" at bounding box center [337, 134] width 128 height 20
click at [317, 85] on span "Electricity 1010647" at bounding box center [307, 86] width 69 height 20
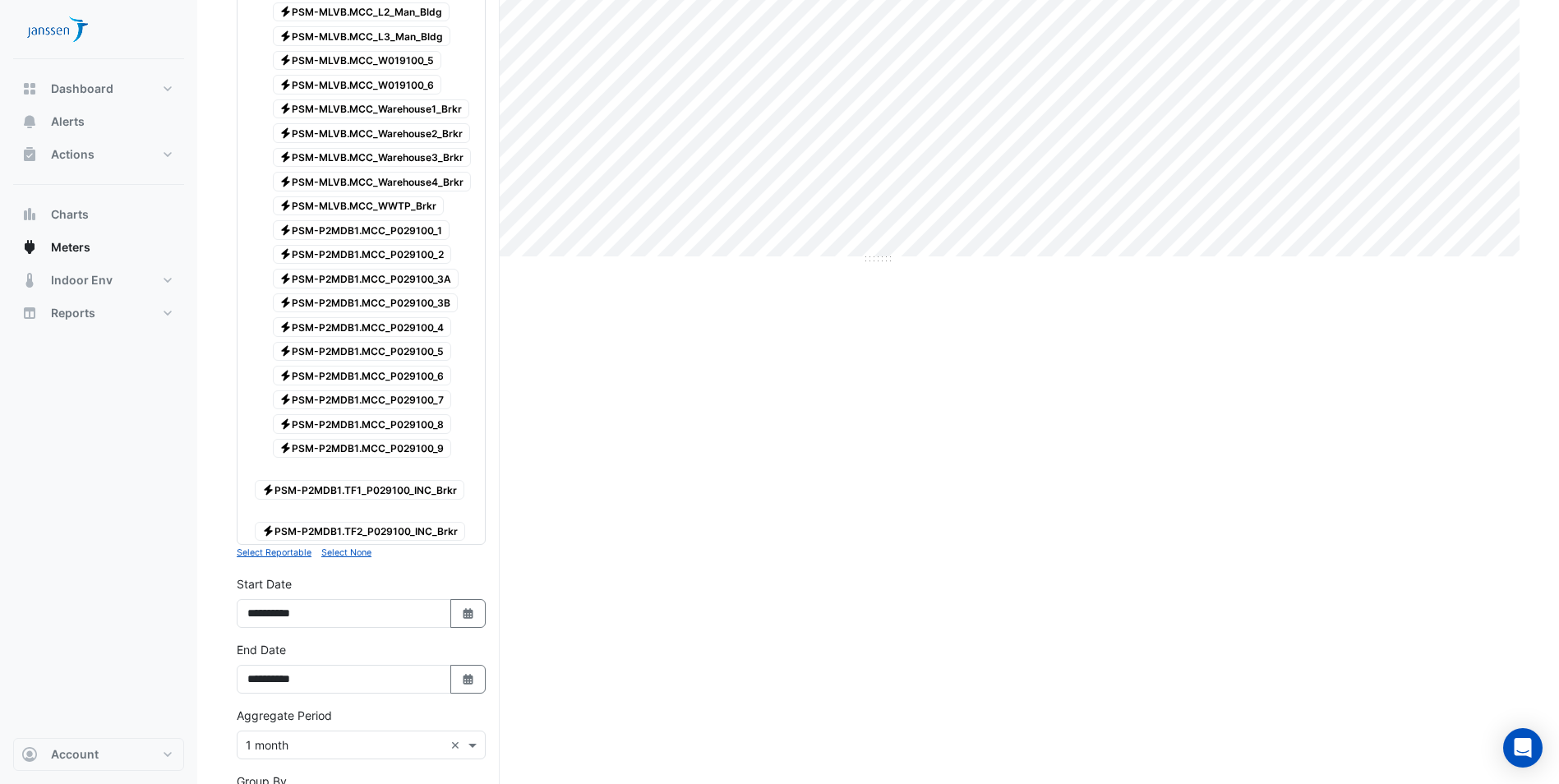
scroll to position [734, 0]
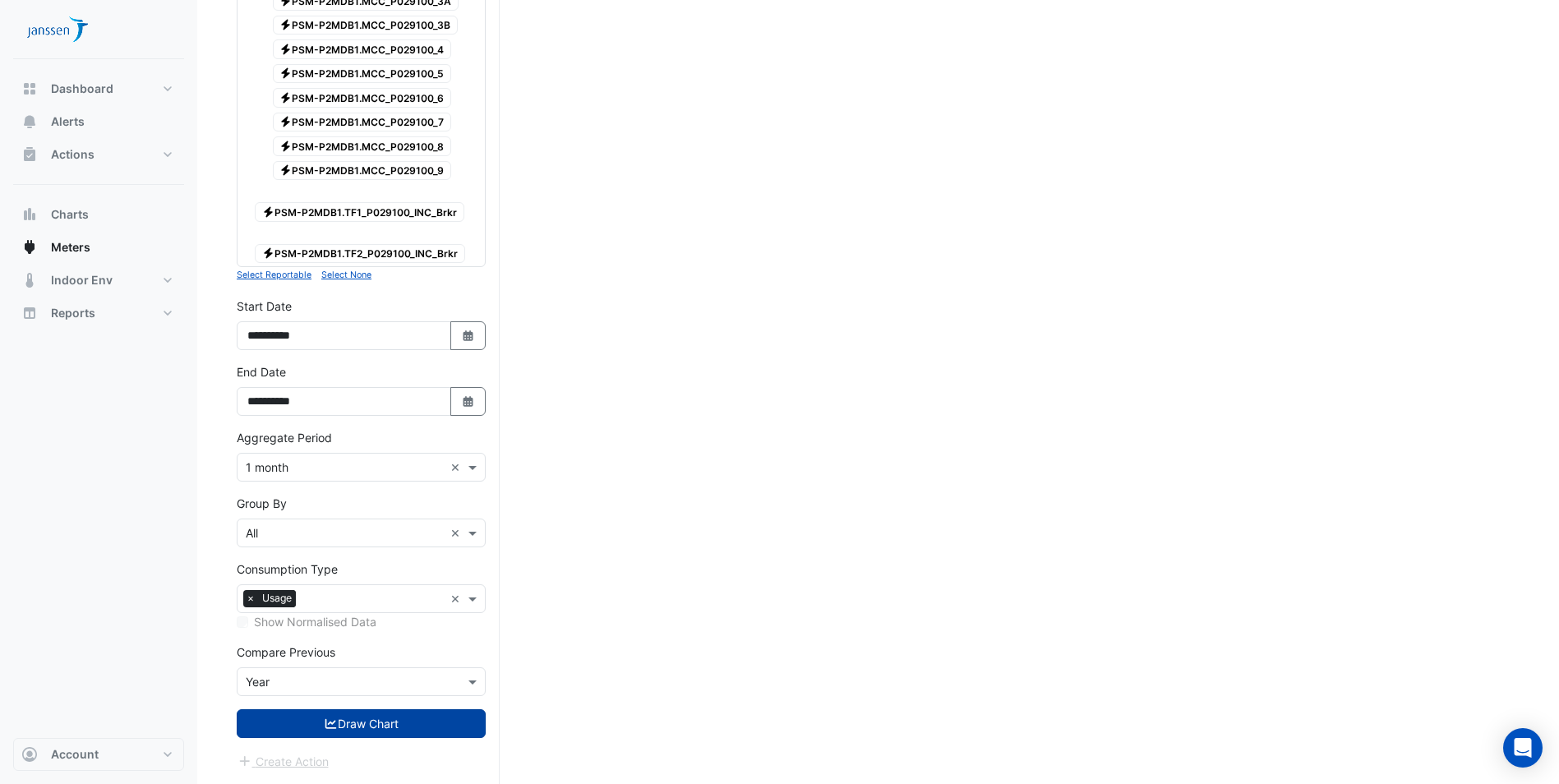
click at [374, 719] on button "Draw Chart" at bounding box center [361, 724] width 249 height 29
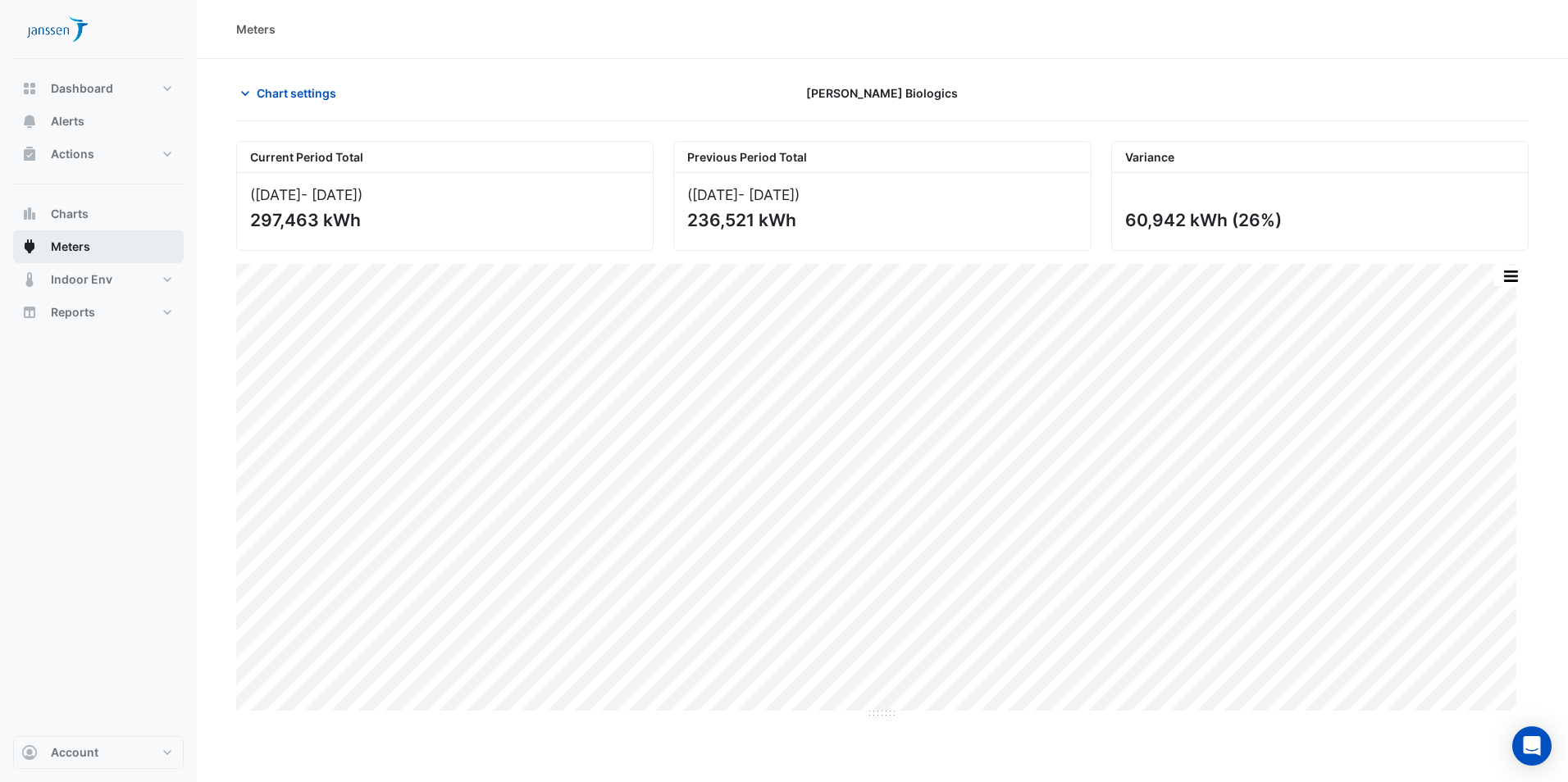
click at [71, 240] on span "Meters" at bounding box center [71, 247] width 40 height 16
click at [302, 84] on span "Chart settings" at bounding box center [296, 92] width 80 height 17
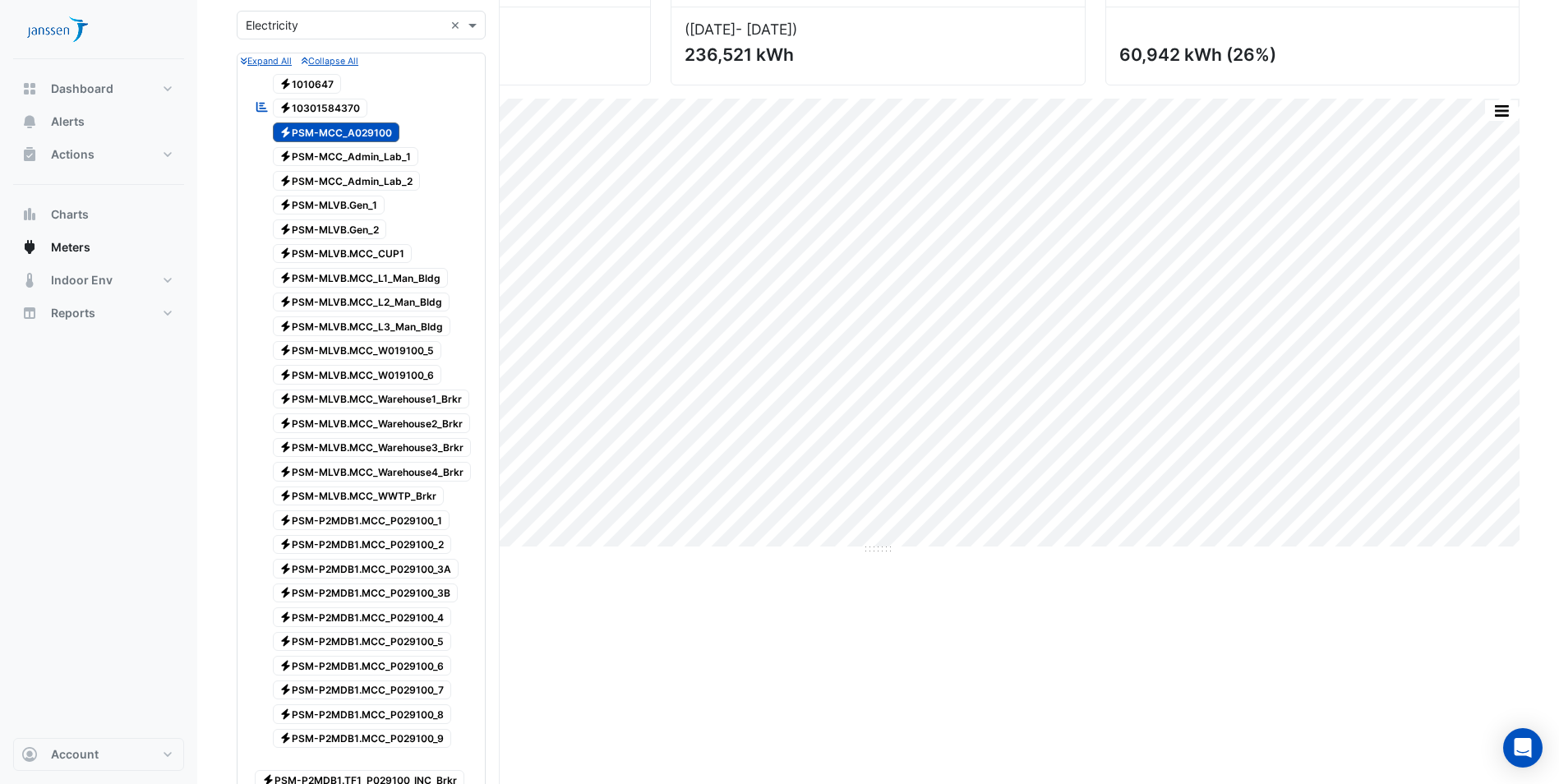
scroll to position [165, 0]
click at [357, 131] on span "Electricity PSM-MCC_A029100" at bounding box center [337, 134] width 128 height 20
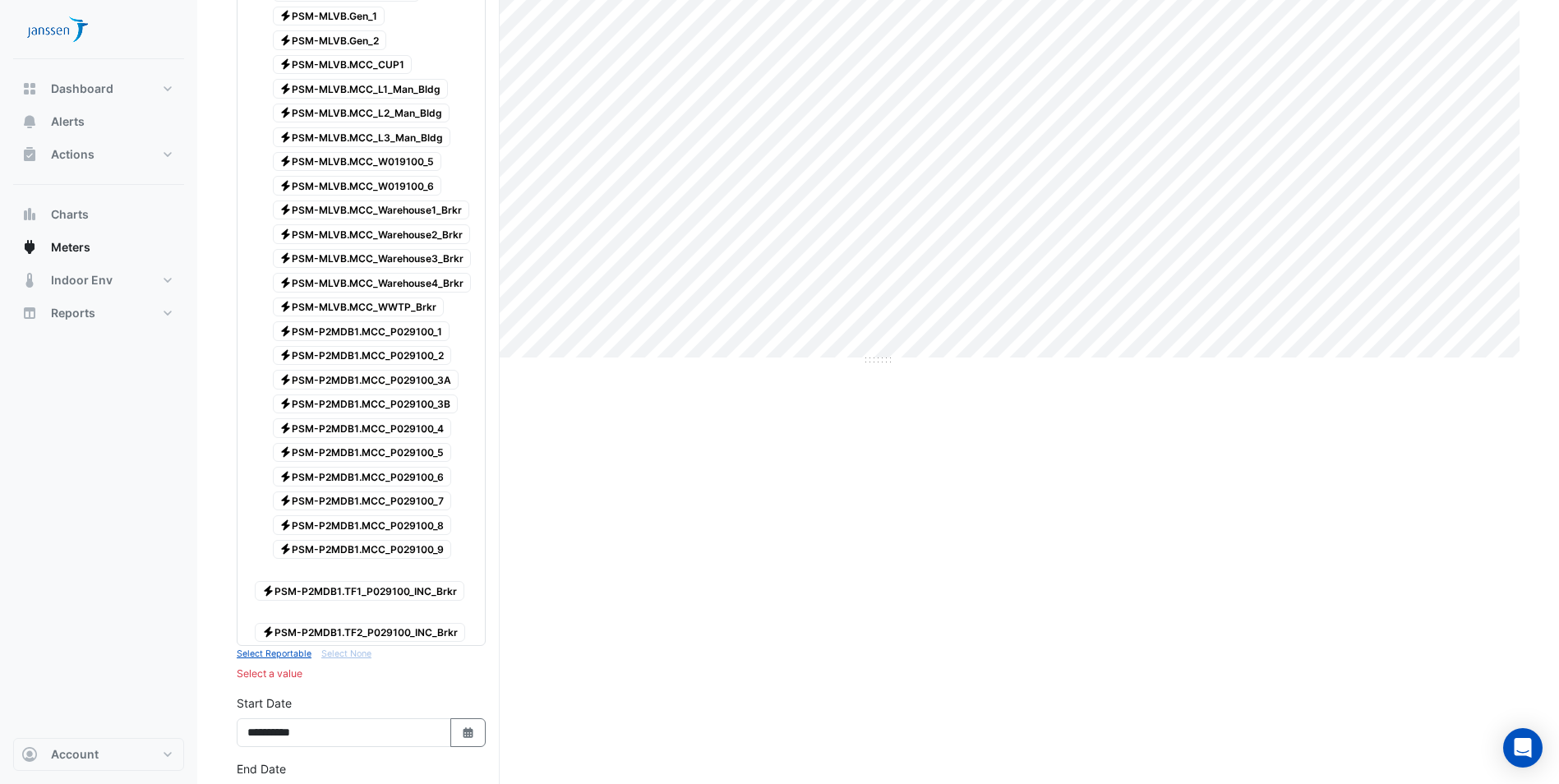
scroll to position [493, 0]
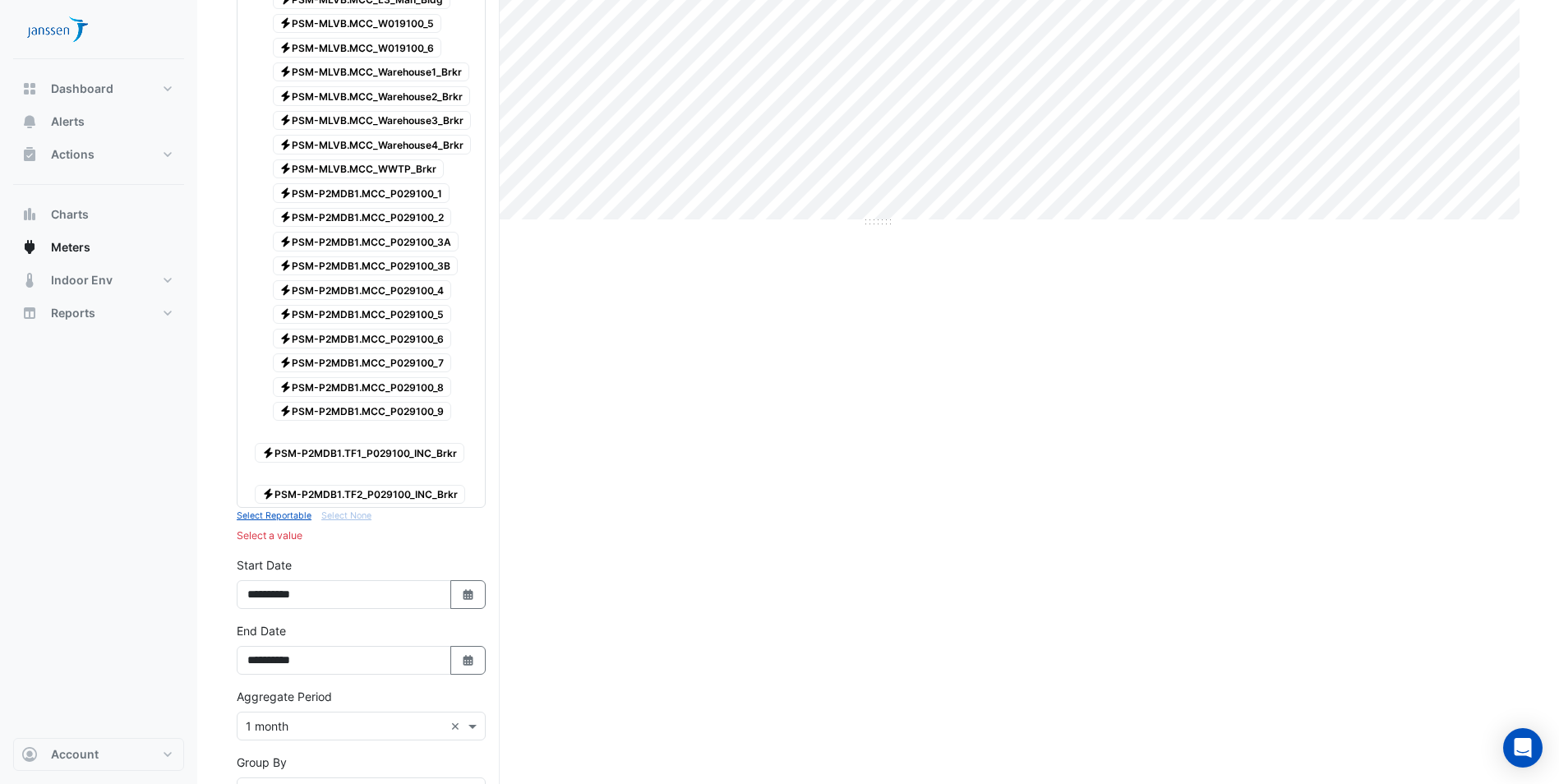
click at [374, 493] on span "Electricity PSM-P2MDB1.TF2_P029100_INC_Brkr" at bounding box center [360, 495] width 211 height 20
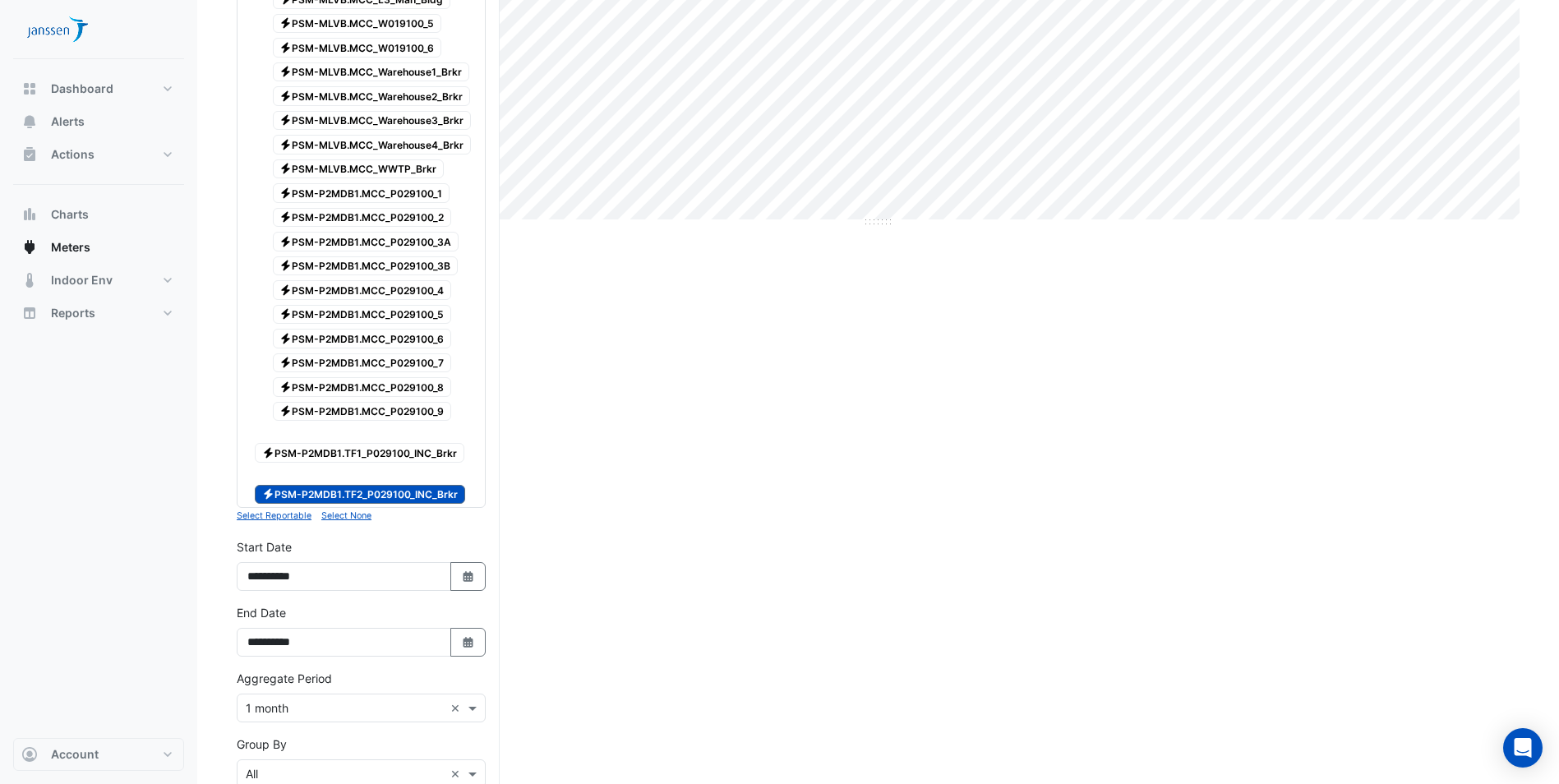
click at [374, 448] on span "Electricity PSM-P2MDB1.TF1_P029100_INC_Brkr" at bounding box center [359, 453] width 210 height 20
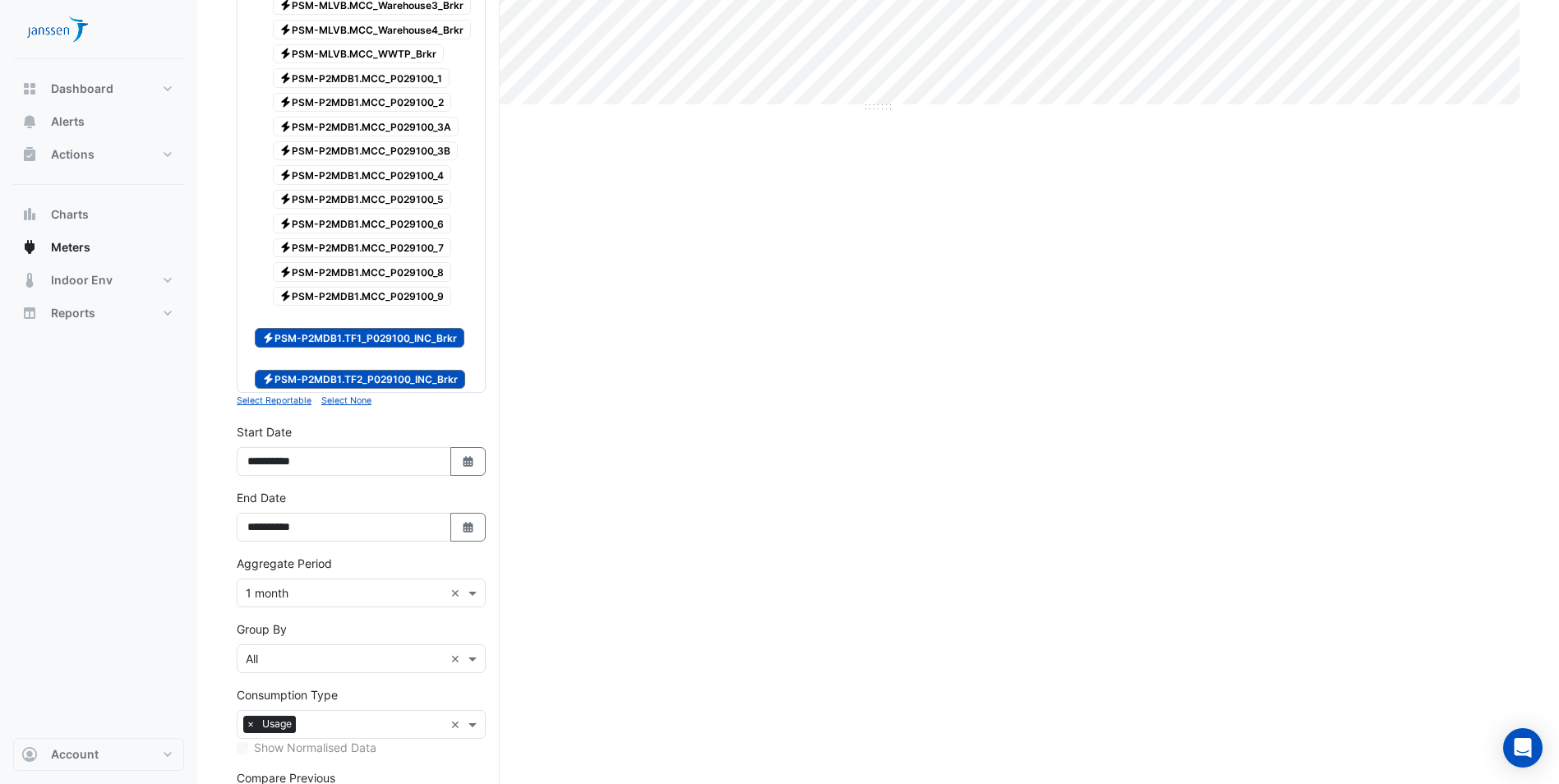
scroll to position [734, 0]
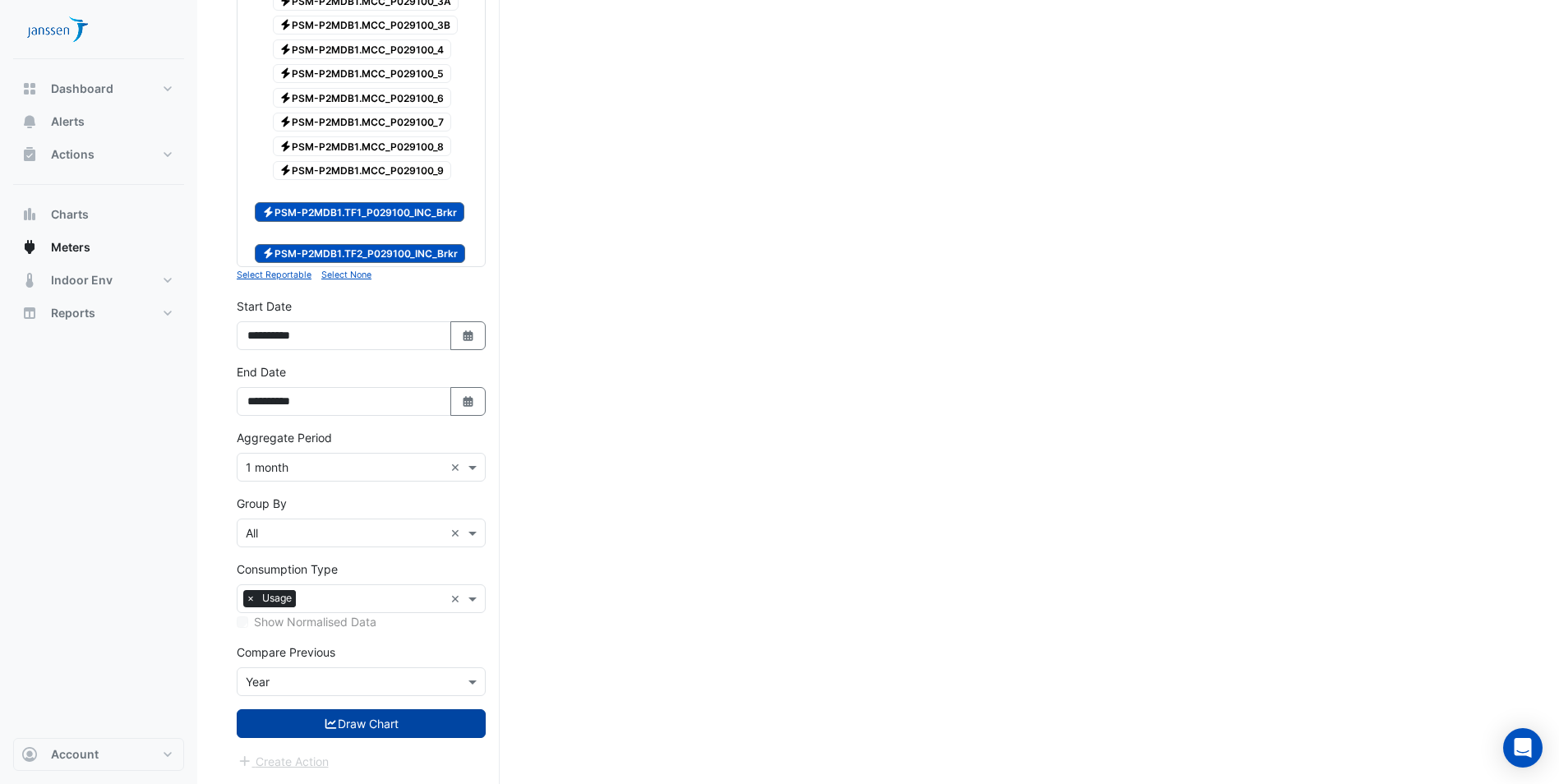
click at [347, 716] on button "Draw Chart" at bounding box center [361, 724] width 249 height 29
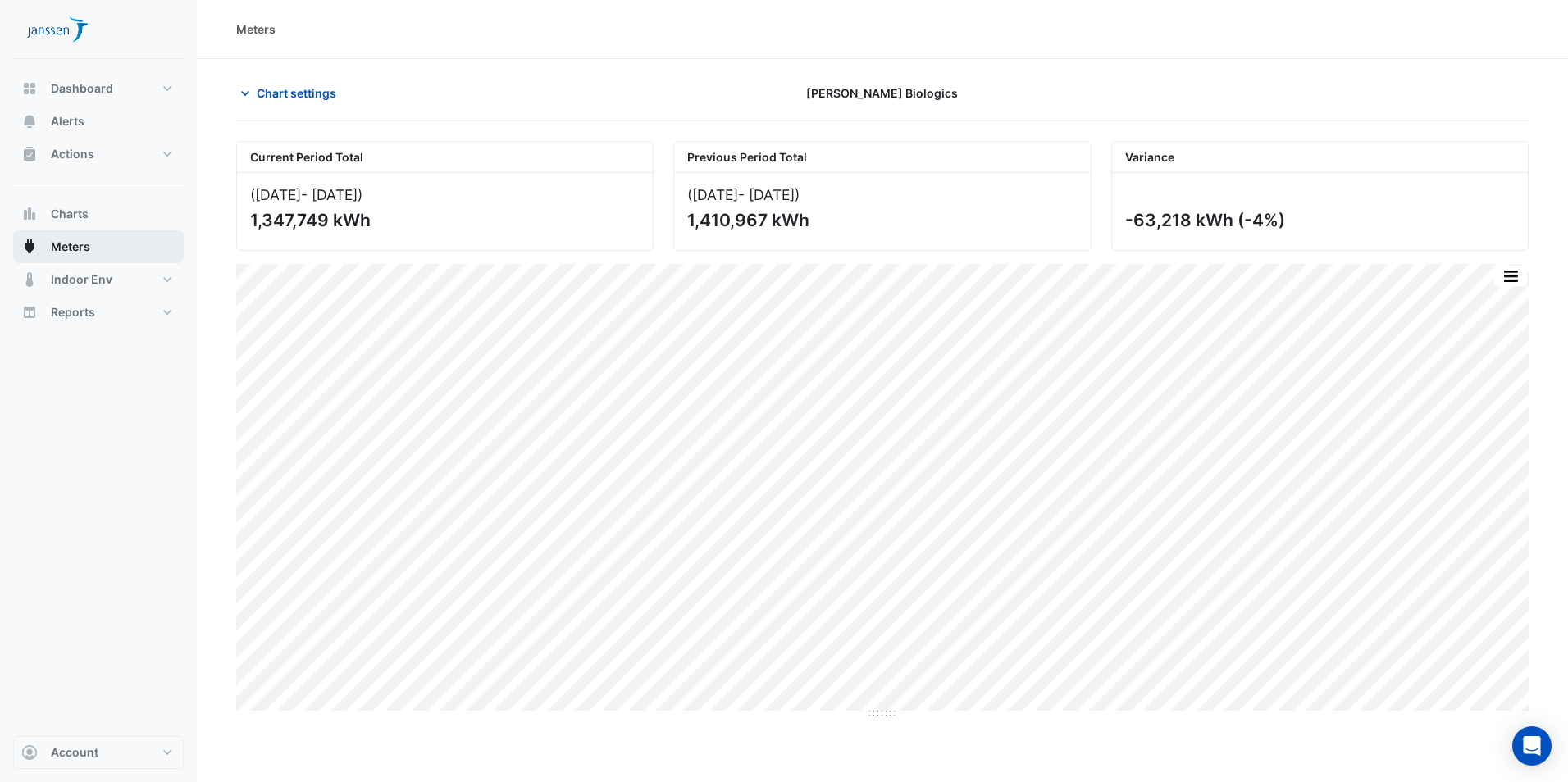
click at [109, 249] on button "Meters" at bounding box center [99, 247] width 171 height 33
click at [79, 248] on span "Meters" at bounding box center [71, 247] width 40 height 16
click at [279, 90] on span "Chart settings" at bounding box center [296, 92] width 80 height 17
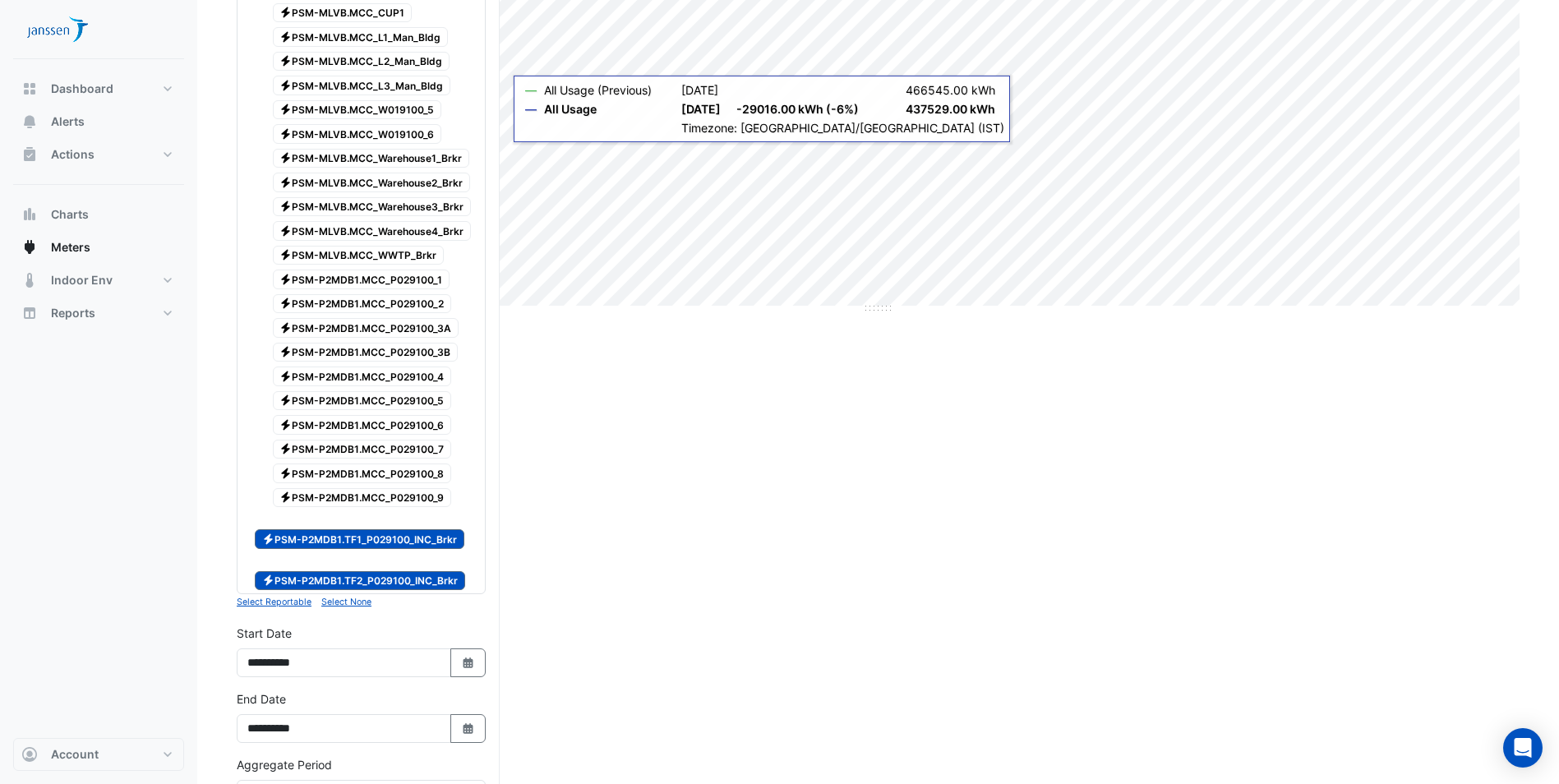
scroll to position [411, 0]
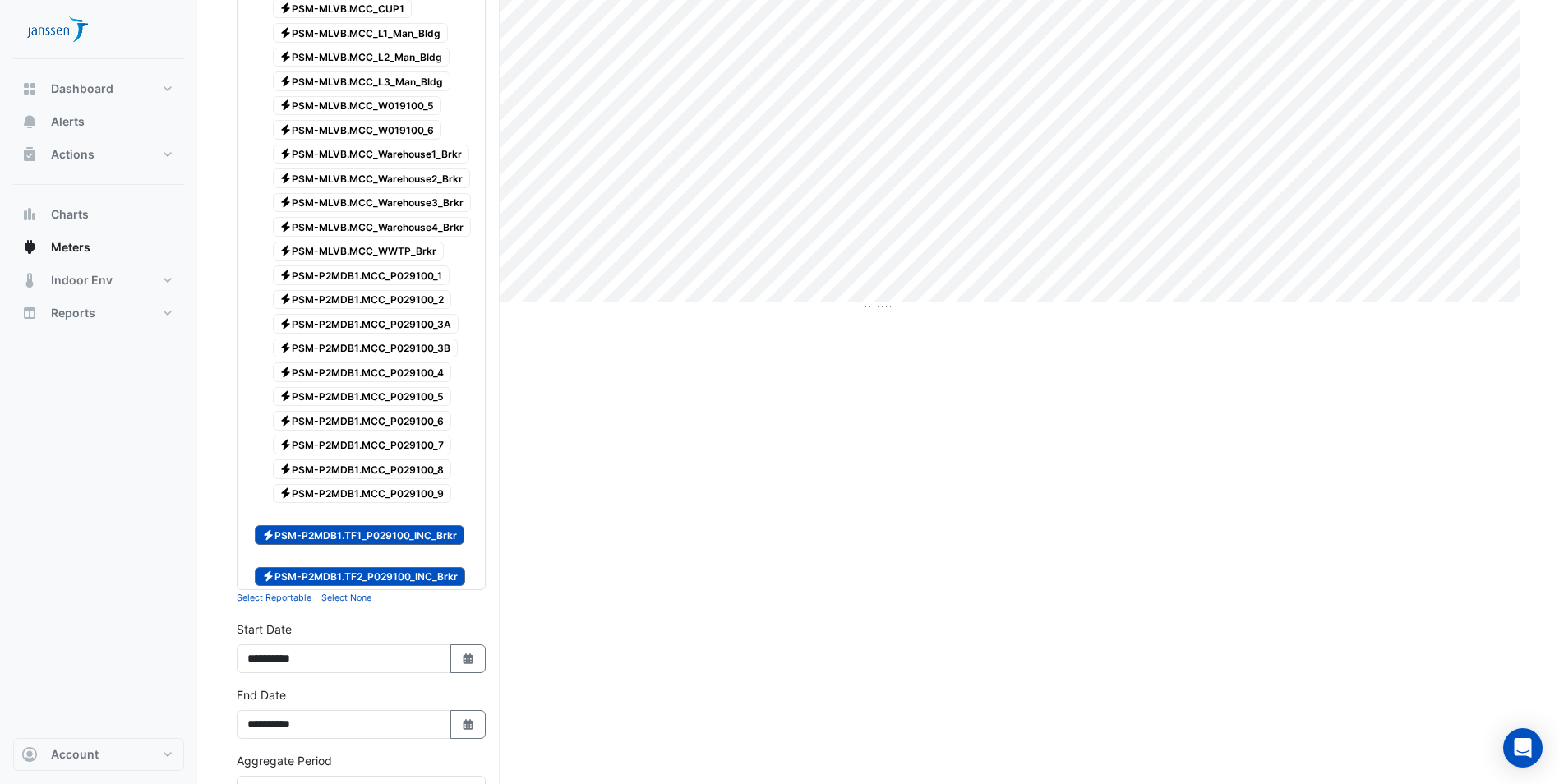
click at [400, 541] on span "Electricity PSM-P2MDB1.TF1_P029100_INC_Brkr" at bounding box center [359, 535] width 210 height 20
click at [400, 581] on span "Electricity PSM-P2MDB1.TF2_P029100_INC_Brkr" at bounding box center [360, 577] width 211 height 20
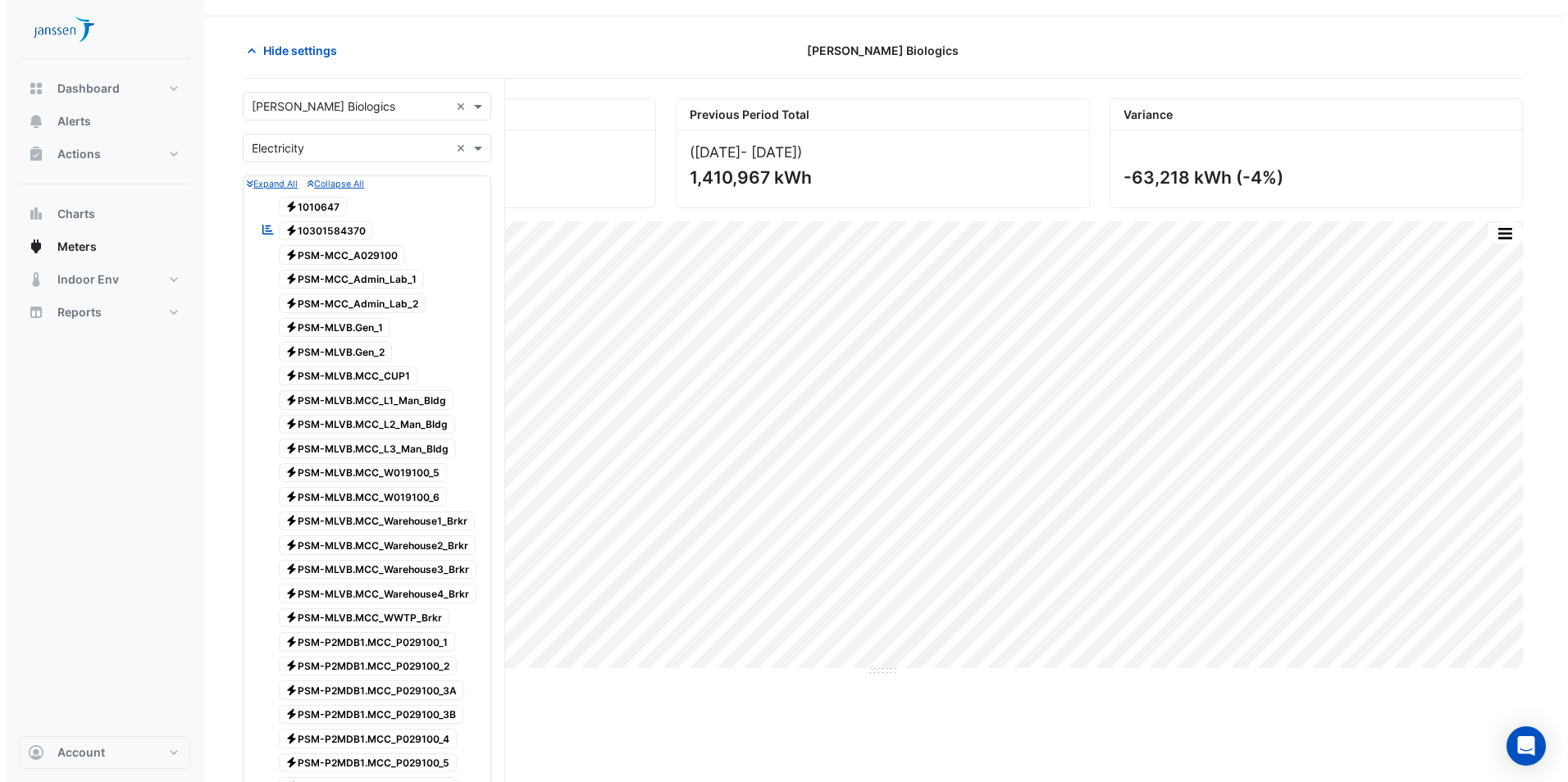
scroll to position [0, 0]
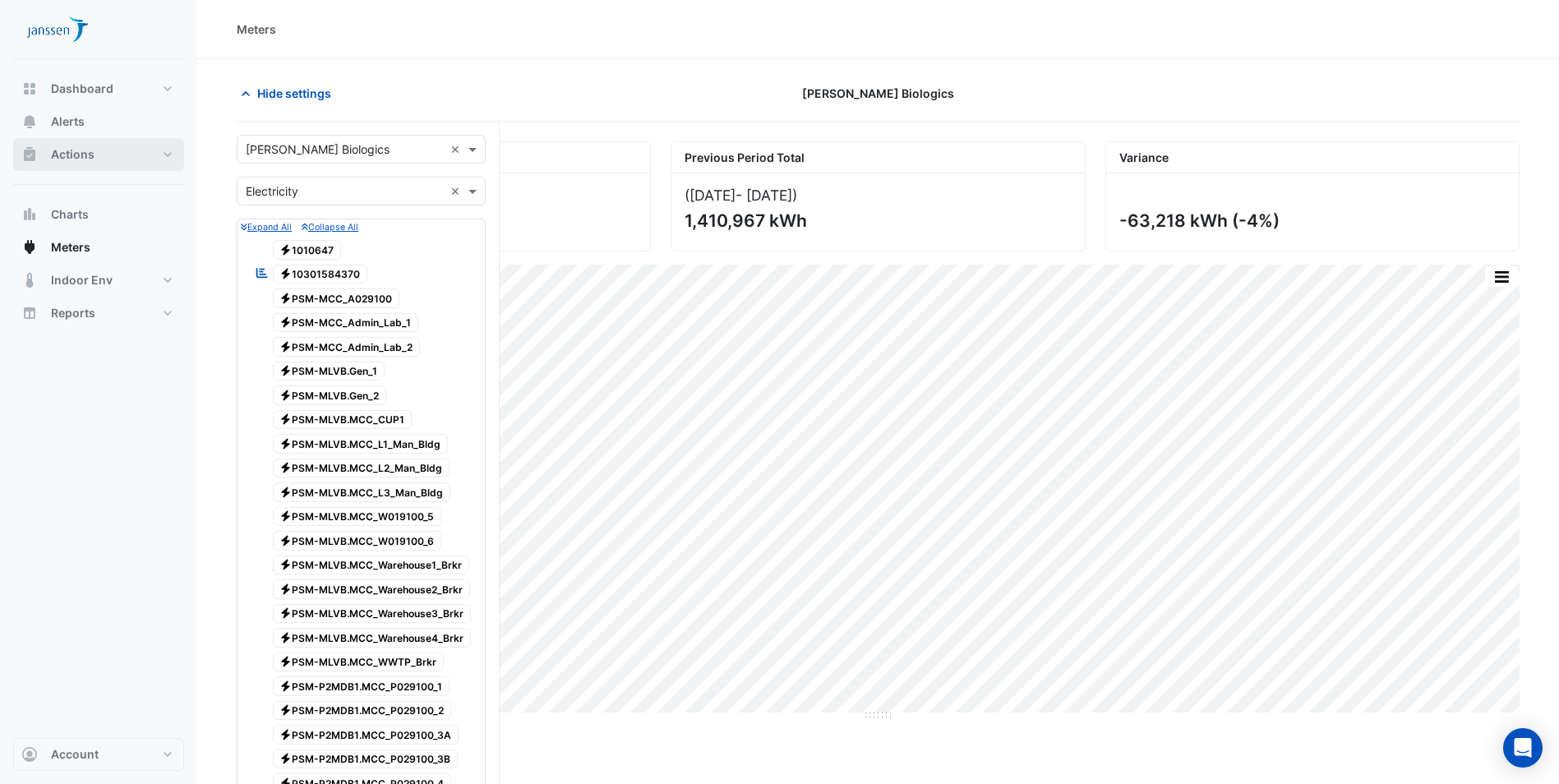
click at [78, 155] on span "Actions" at bounding box center [73, 155] width 43 height 16
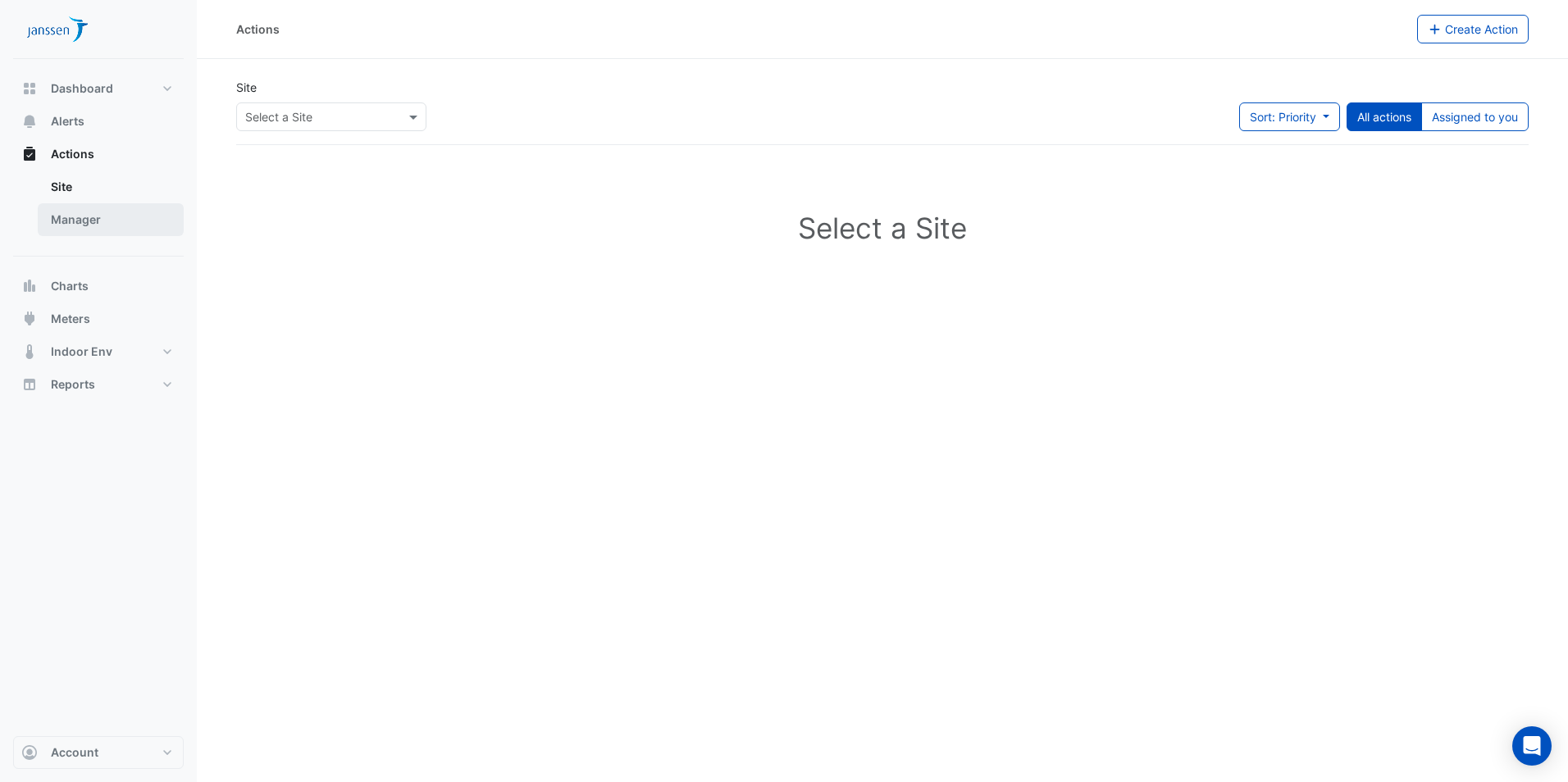
click at [75, 210] on link "Manager" at bounding box center [110, 219] width 146 height 33
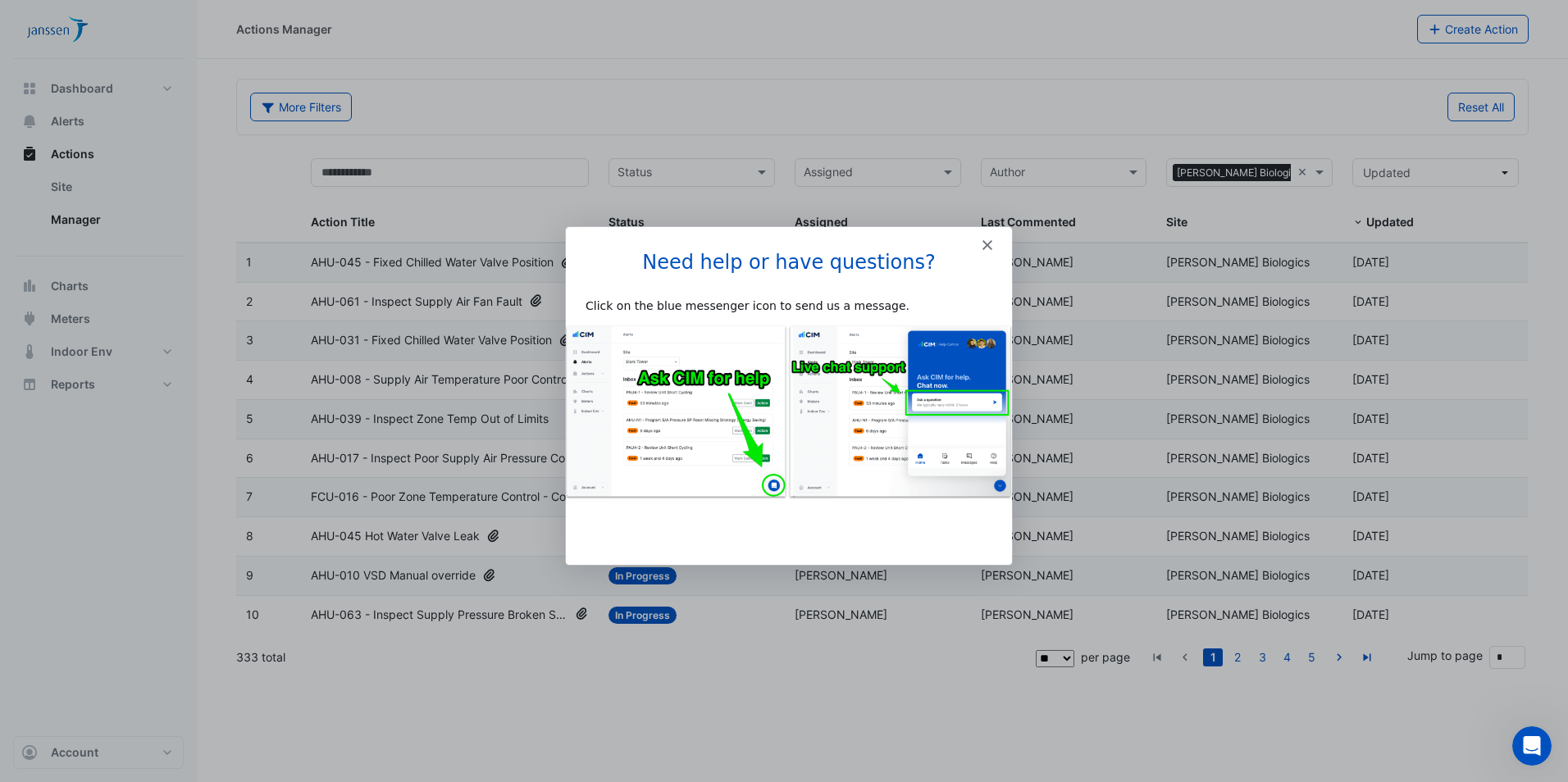
drag, startPoint x: 988, startPoint y: 240, endPoint x: 986, endPoint y: 250, distance: 10.2
click at [986, 250] on div "Need help or have questions? Click on the blue messenger icon to send us a mess…" at bounding box center [788, 394] width 446 height 338
drag, startPoint x: 986, startPoint y: 250, endPoint x: 987, endPoint y: 236, distance: 14.0
click at [987, 236] on div "Intercom messenger" at bounding box center [788, 237] width 446 height 23
click at [987, 242] on polygon "Close" at bounding box center [986, 243] width 10 height 10
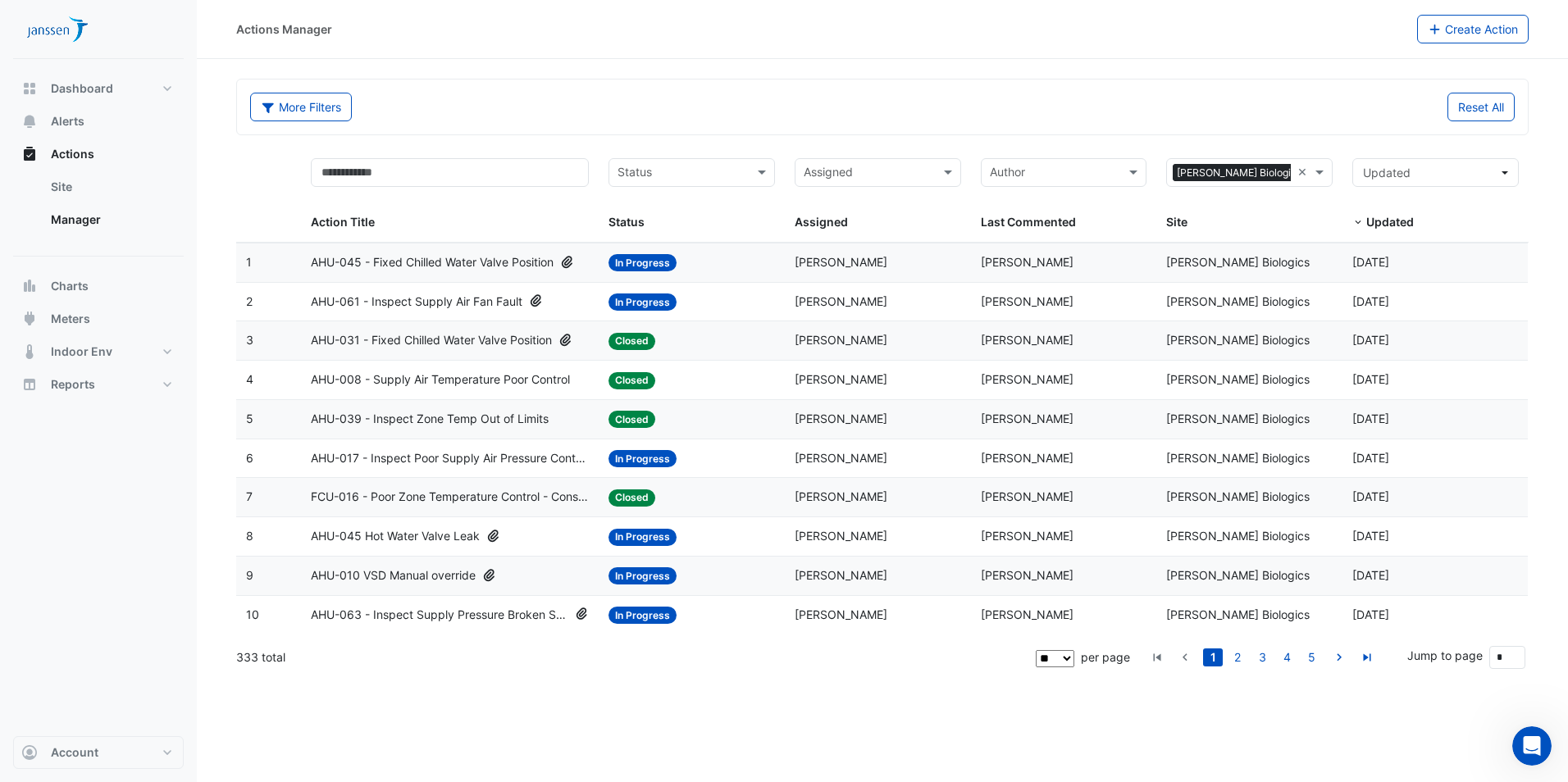
click at [641, 263] on span "In Progress" at bounding box center [642, 262] width 68 height 17
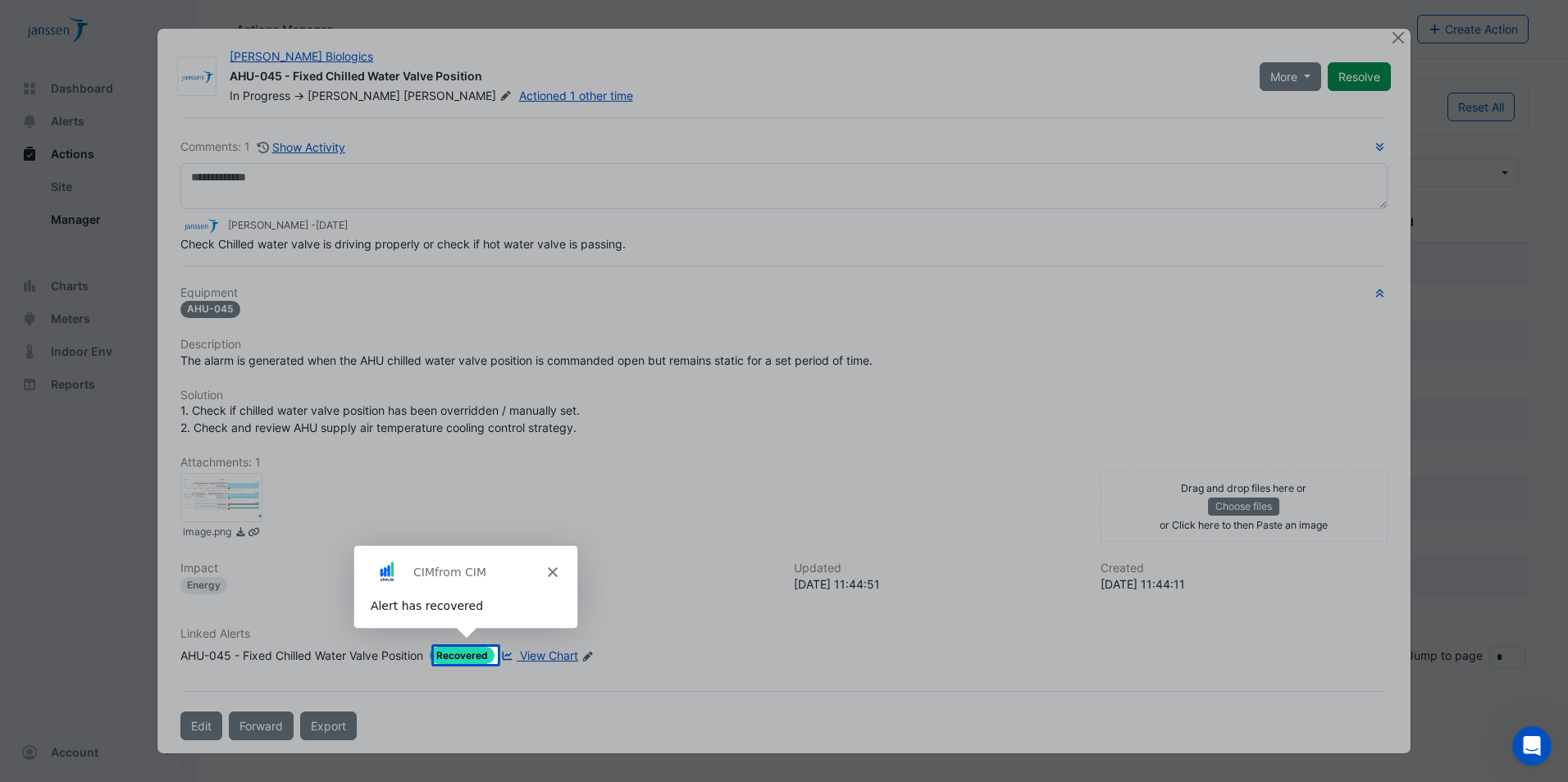
click at [1396, 36] on div "Product tour overlay" at bounding box center [784, 391] width 1568 height 782
click at [550, 576] on div "CIM from CIM" at bounding box center [464, 570] width 223 height 52
click at [550, 572] on polygon "Close" at bounding box center [551, 570] width 10 height 10
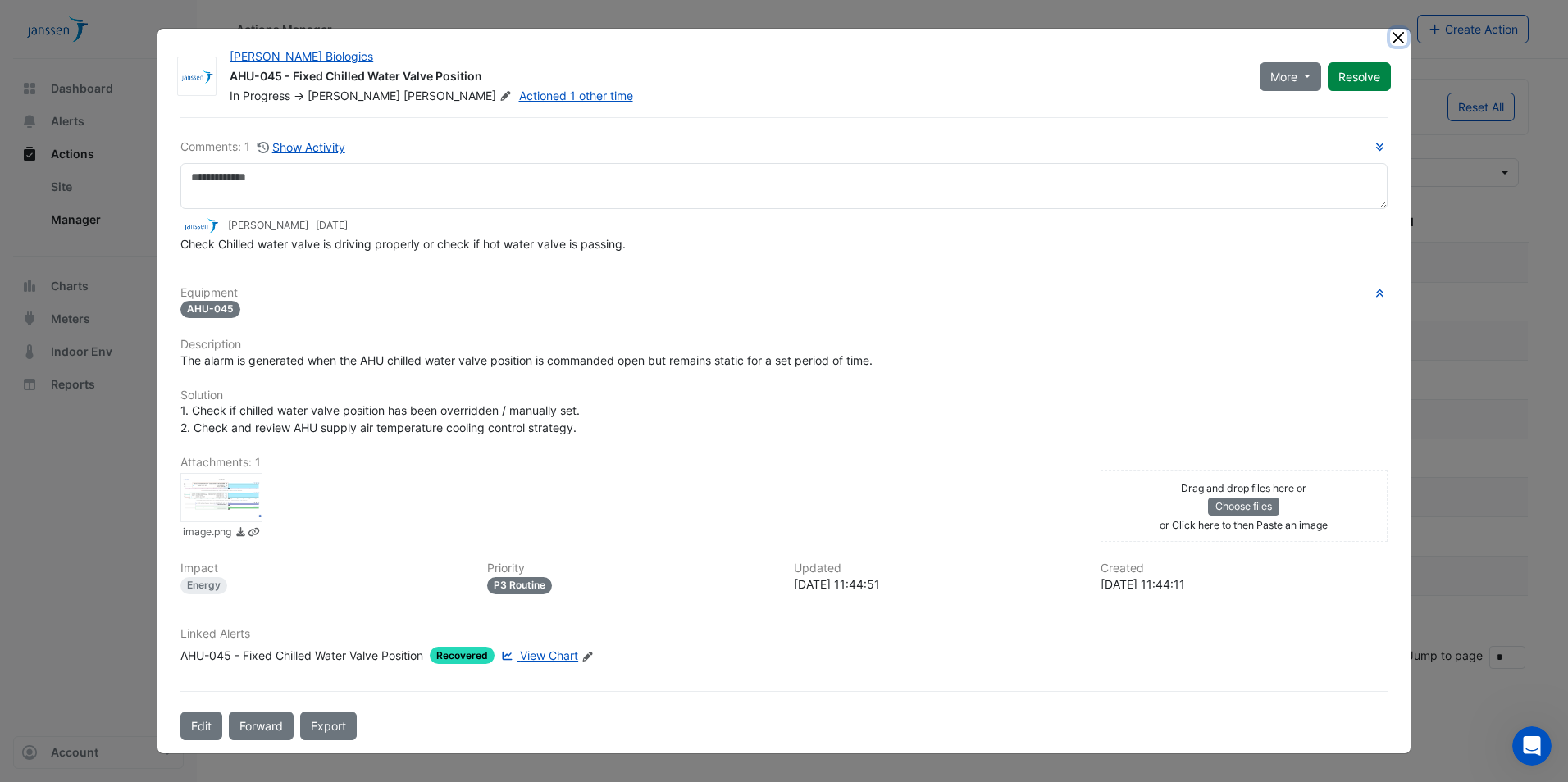
click at [1401, 41] on button "Close" at bounding box center [1398, 37] width 17 height 17
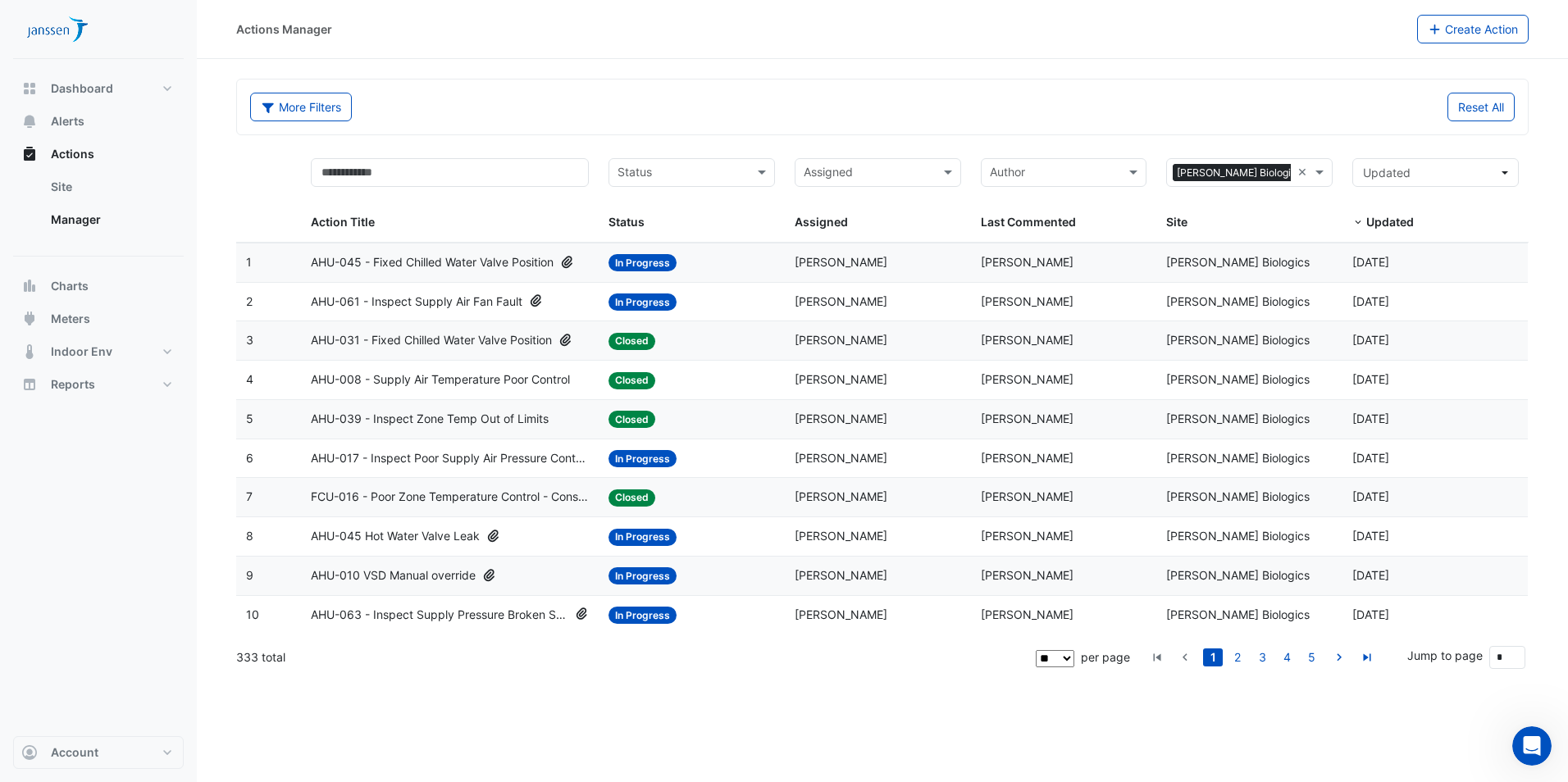
click at [633, 336] on span "Closed" at bounding box center [631, 341] width 47 height 17
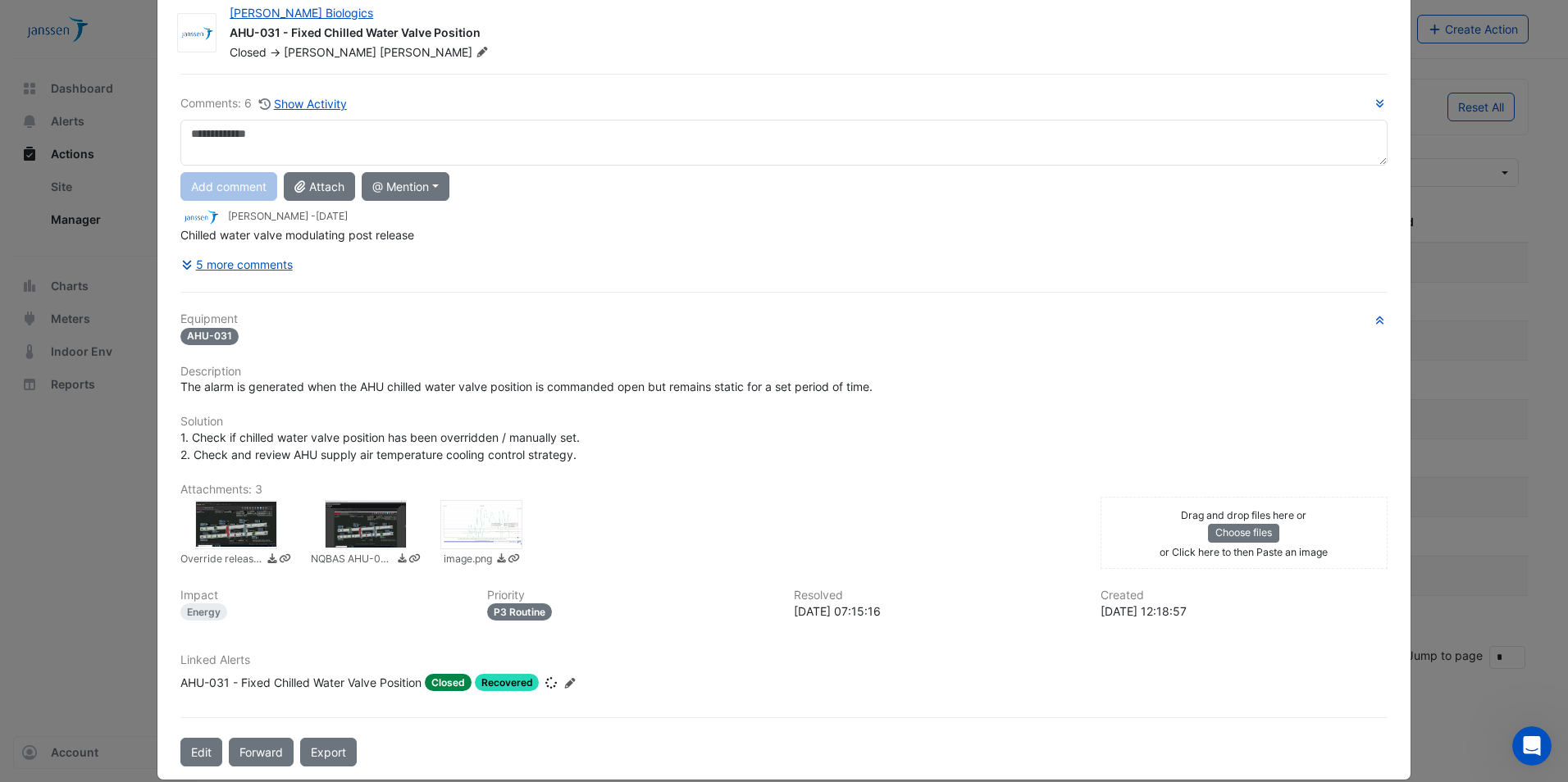
scroll to position [60, 0]
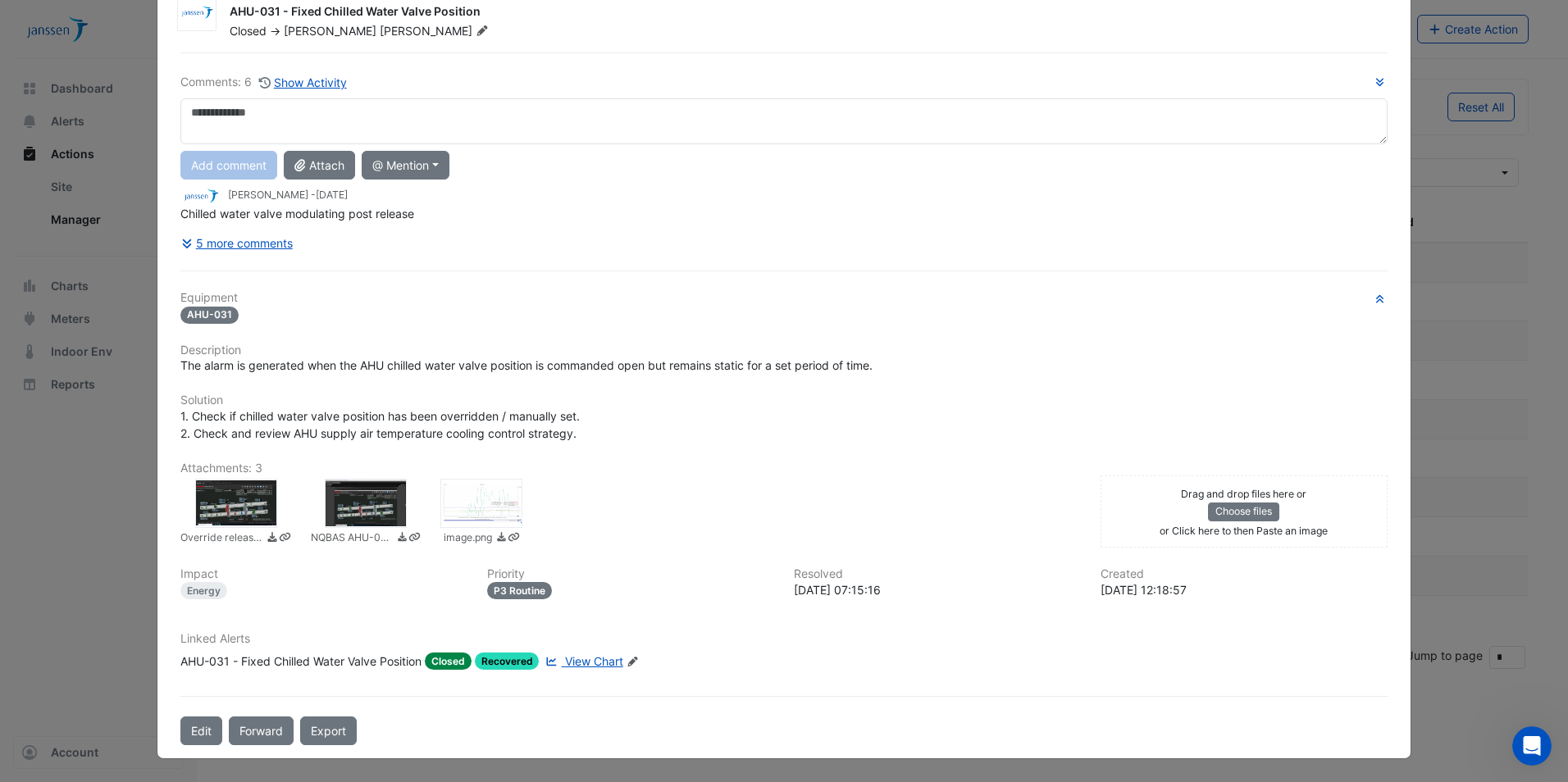
click at [245, 500] on div at bounding box center [235, 503] width 82 height 49
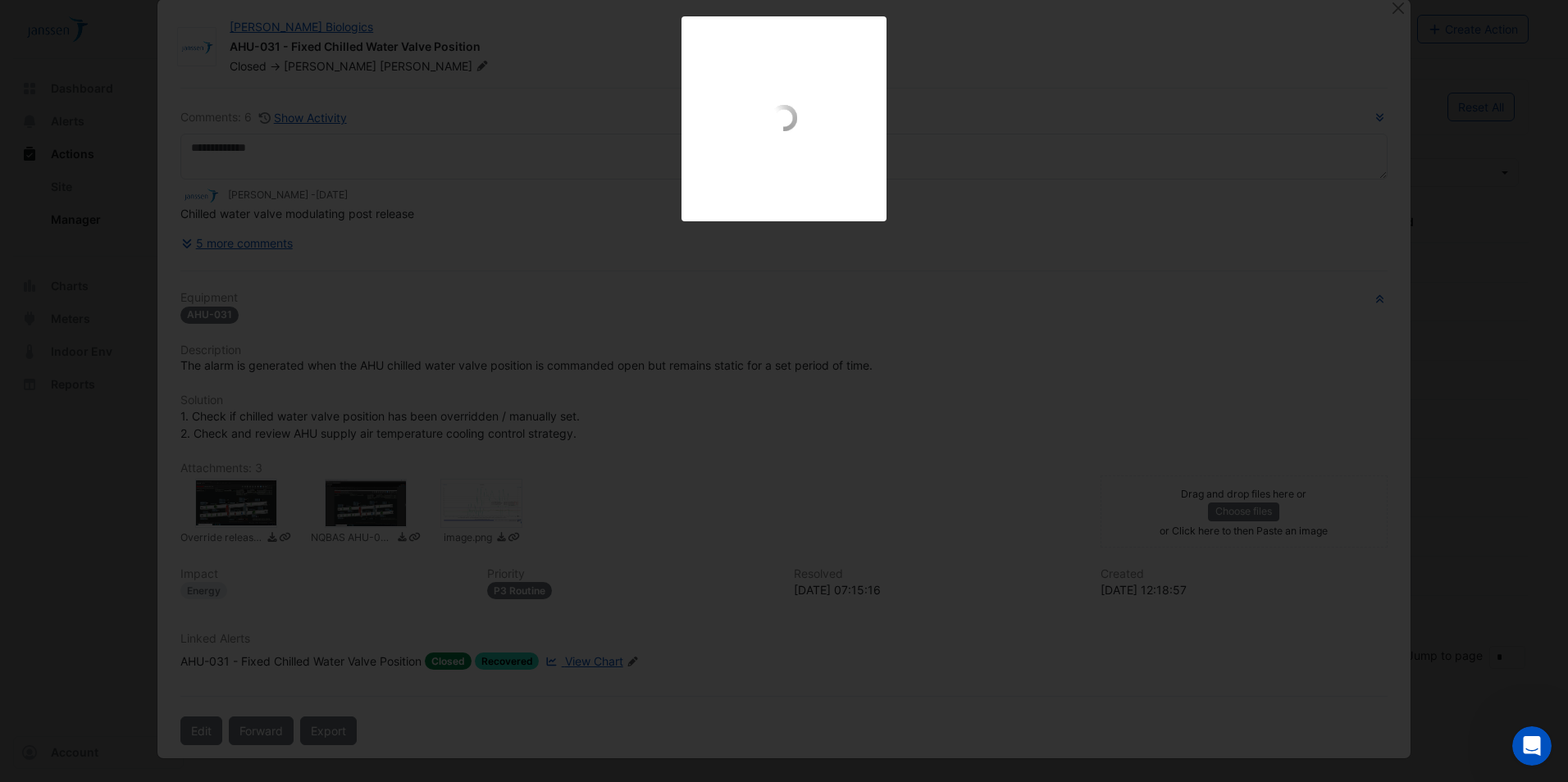
scroll to position [24, 0]
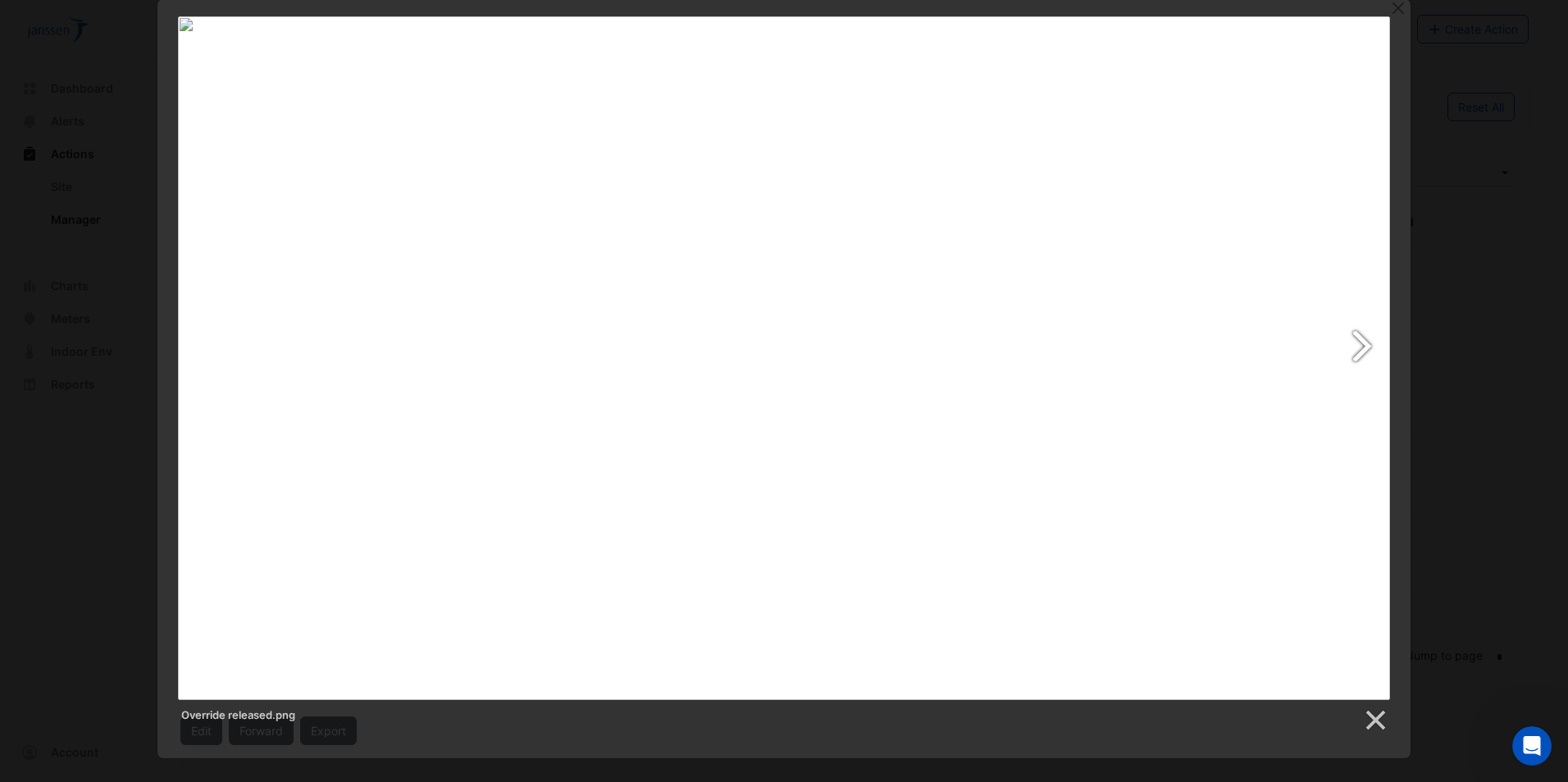
click at [1361, 349] on link at bounding box center [1002, 357] width 776 height 683
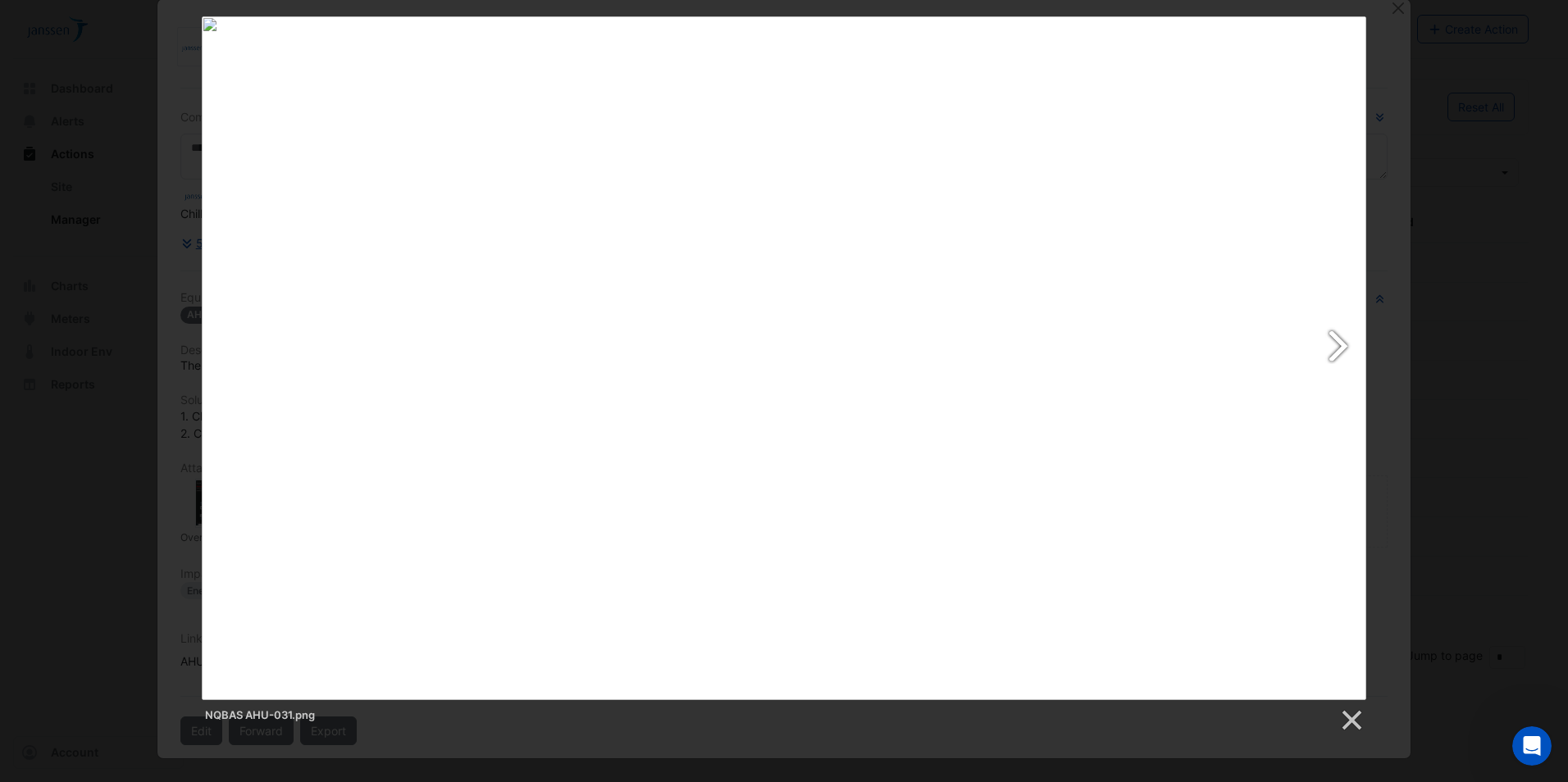
click at [1340, 340] on link at bounding box center [993, 357] width 745 height 683
